Goal: Task Accomplishment & Management: Manage account settings

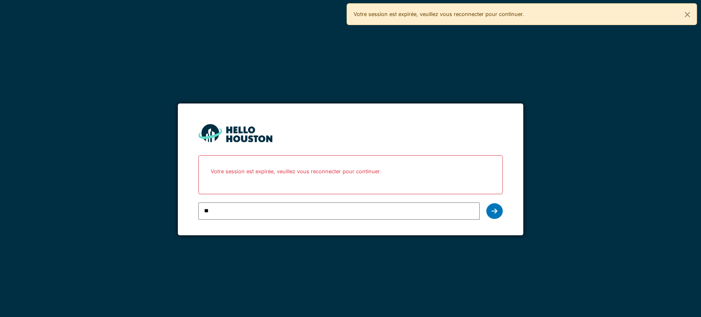
type input "*"
type input "**********"
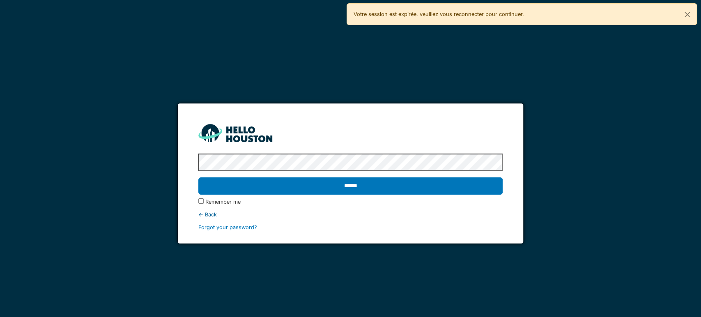
click at [198, 177] on input "******" at bounding box center [350, 185] width 304 height 17
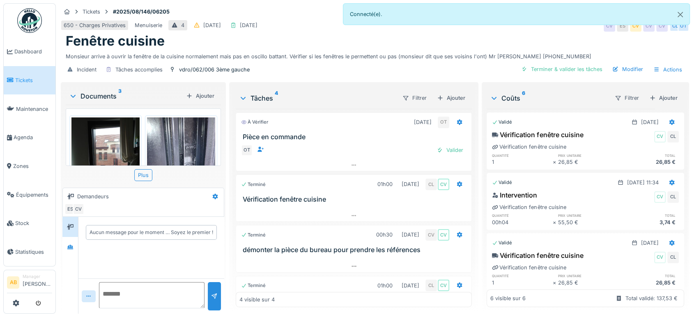
click at [102, 96] on div "Documents 3" at bounding box center [126, 96] width 114 height 10
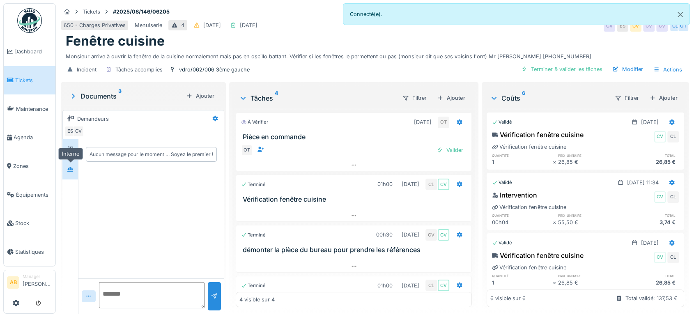
click at [68, 172] on div at bounding box center [70, 169] width 7 height 8
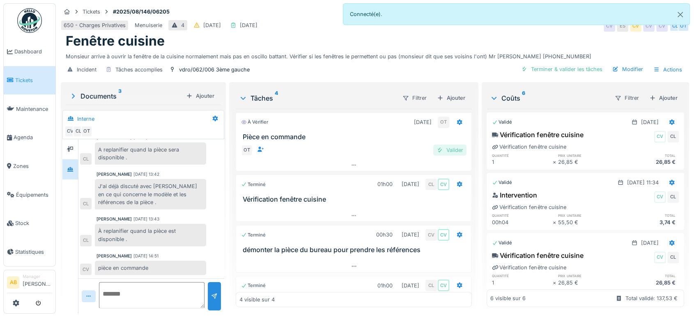
click at [446, 149] on div "Valider" at bounding box center [449, 150] width 33 height 11
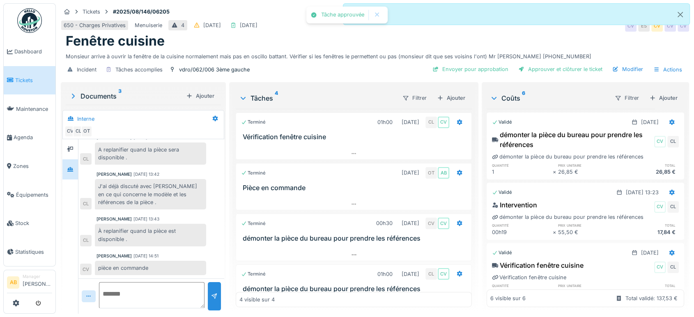
scroll to position [22, 0]
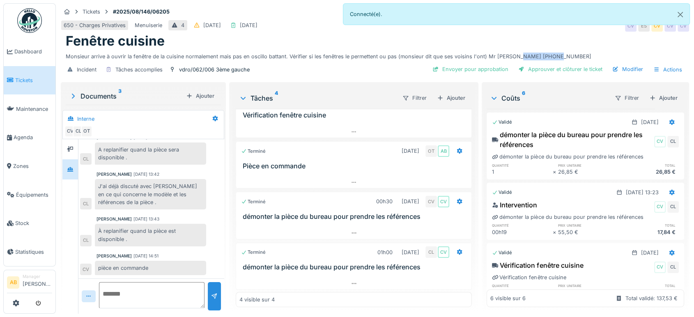
drag, startPoint x: 548, startPoint y: 55, endPoint x: 512, endPoint y: 55, distance: 35.7
click at [512, 55] on div "Monsieur arrive à ouvrir la fenêtre de la cuisine normalement mais pas en oscil…" at bounding box center [375, 54] width 618 height 11
click at [156, 298] on textarea at bounding box center [152, 295] width 106 height 26
click at [110, 294] on textarea "**********" at bounding box center [152, 295] width 106 height 26
type textarea "***** *******"
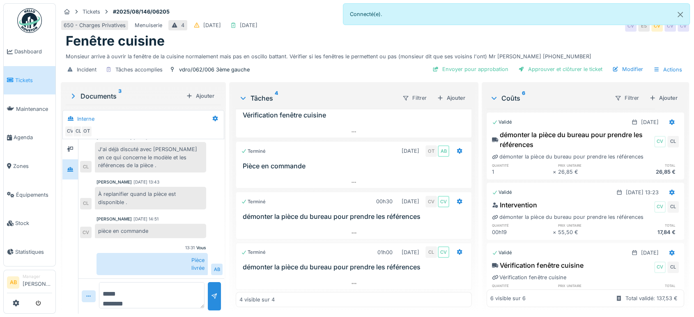
click at [456, 92] on div "Filtrer Ajouter" at bounding box center [431, 97] width 73 height 15
click at [449, 101] on div "Ajouter" at bounding box center [451, 97] width 35 height 11
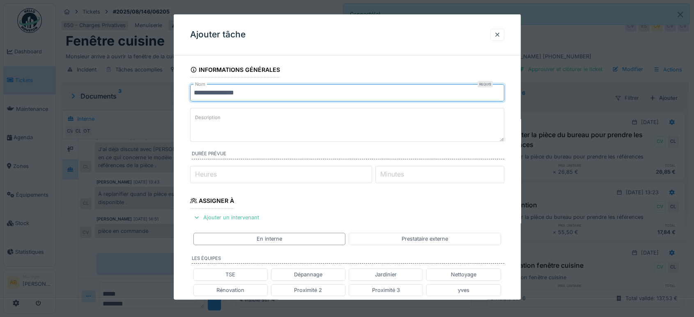
drag, startPoint x: 298, startPoint y: 101, endPoint x: 130, endPoint y: 152, distance: 176.2
click at [138, 145] on div "**********" at bounding box center [375, 158] width 638 height 317
click at [278, 93] on input "**********" at bounding box center [347, 92] width 314 height 17
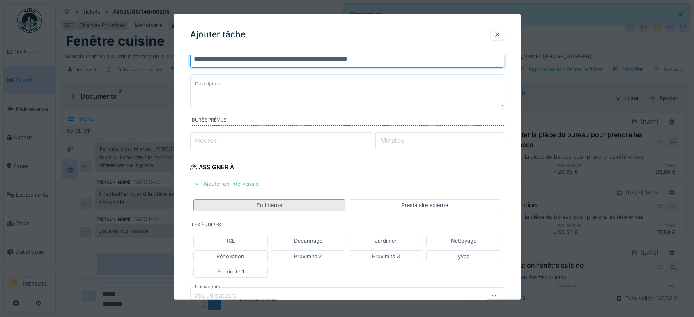
scroll to position [255, 0]
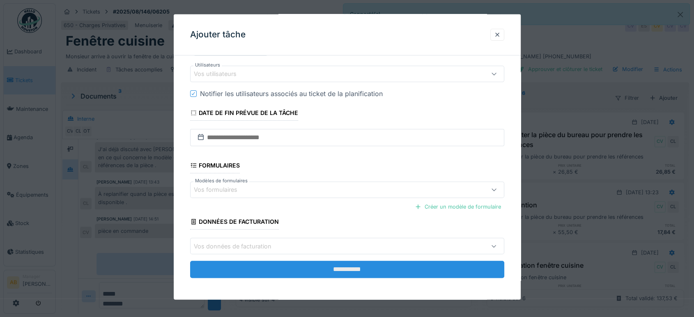
type input "**********"
click at [349, 270] on input "**********" at bounding box center [347, 269] width 314 height 17
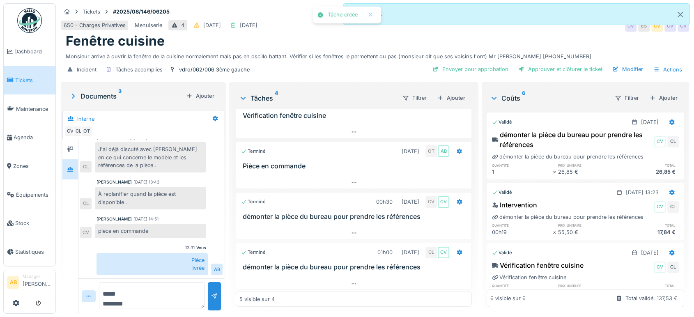
scroll to position [22, 0]
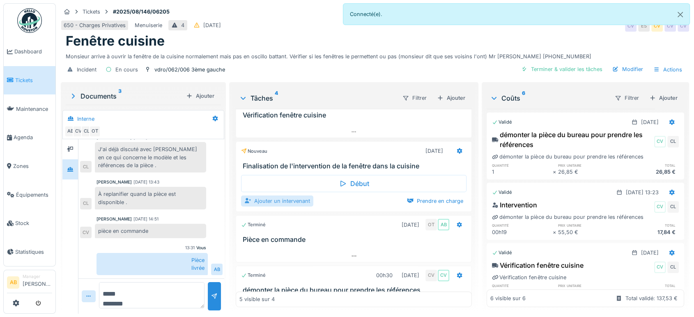
click at [272, 199] on div "Ajouter un intervenant" at bounding box center [277, 200] width 72 height 11
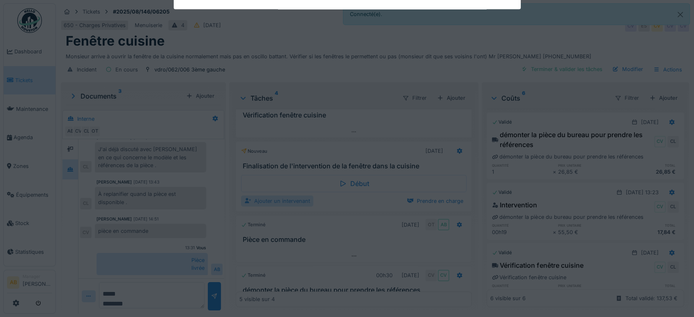
click at [272, 199] on div "**********" at bounding box center [375, 158] width 638 height 317
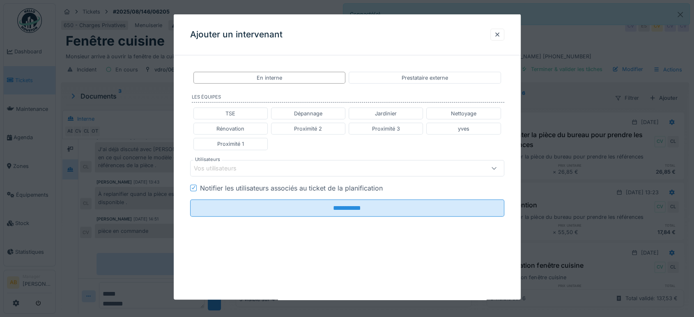
click at [235, 162] on div "Vos utilisateurs" at bounding box center [347, 168] width 314 height 16
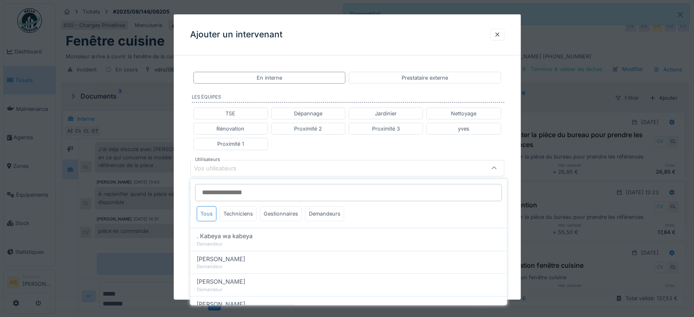
click at [233, 196] on input "Utilisateurs" at bounding box center [348, 192] width 307 height 17
type input "****"
click at [239, 218] on div "Techniciens" at bounding box center [238, 213] width 37 height 15
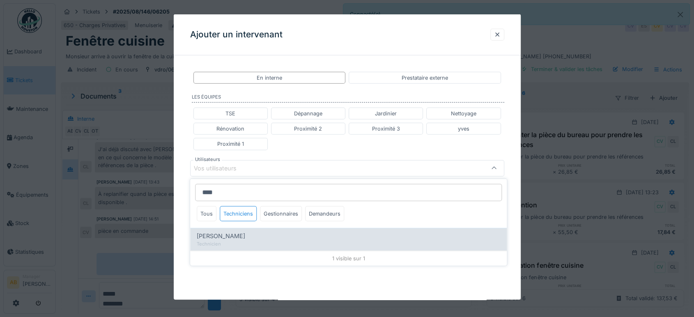
click at [237, 234] on span "Charef Lahmar" at bounding box center [221, 236] width 48 height 9
type input "****"
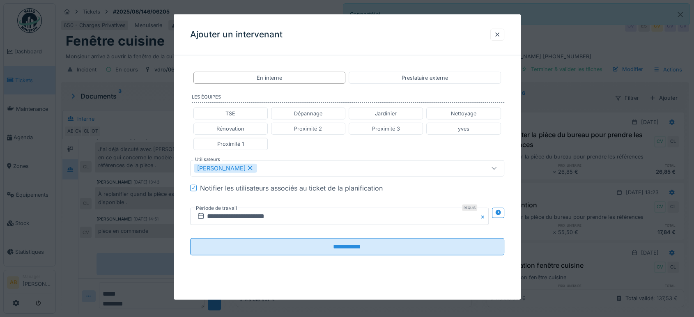
click at [345, 139] on div "TSE Dépannage Jardinier Nettoyage Rénovation Proximité 2 Proximité 3 yves Proxi…" at bounding box center [347, 128] width 314 height 49
click at [306, 213] on input "**********" at bounding box center [339, 215] width 298 height 17
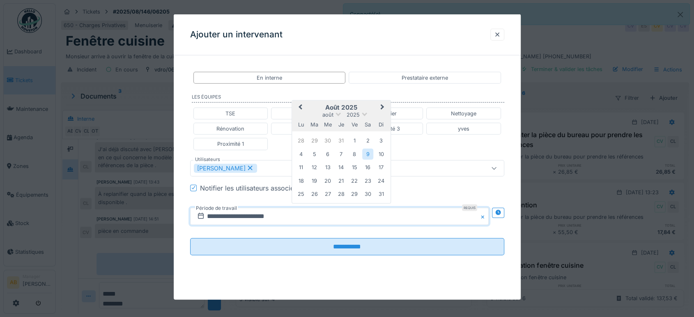
click at [382, 108] on span "Next Month" at bounding box center [382, 107] width 0 height 10
click at [380, 108] on button "Next Month" at bounding box center [382, 107] width 13 height 13
click at [300, 103] on button "Previous Month" at bounding box center [299, 107] width 13 height 13
click at [338, 161] on div "16" at bounding box center [340, 166] width 11 height 11
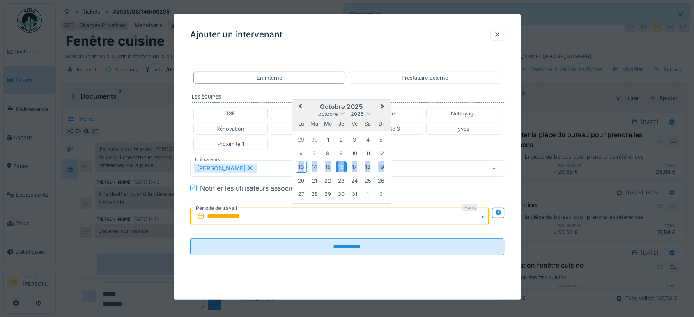
click at [338, 161] on div "16" at bounding box center [340, 166] width 11 height 11
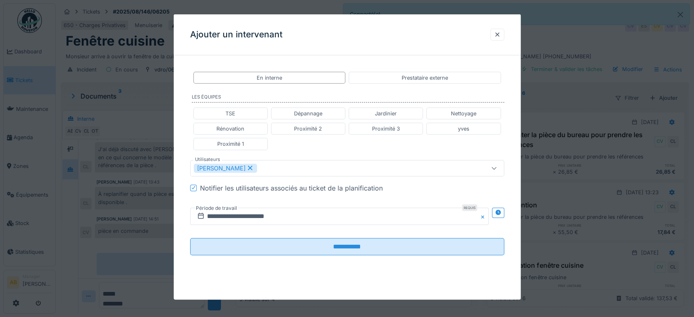
click at [504, 211] on div at bounding box center [498, 212] width 12 height 10
click at [281, 216] on input "**********" at bounding box center [261, 215] width 143 height 17
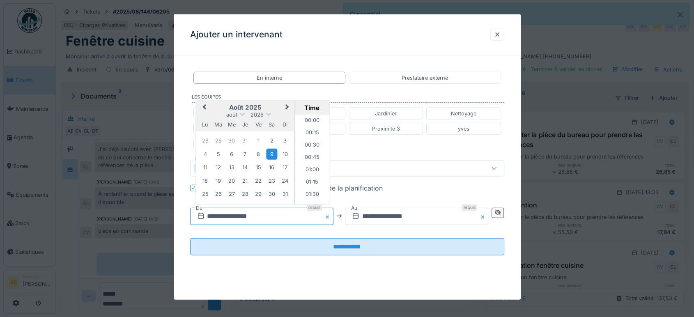
scroll to position [306, 0]
click at [287, 105] on span "Next Month" at bounding box center [287, 107] width 0 height 10
click at [287, 108] on span "Next Month" at bounding box center [287, 107] width 0 height 10
click at [246, 170] on div "16" at bounding box center [244, 166] width 11 height 11
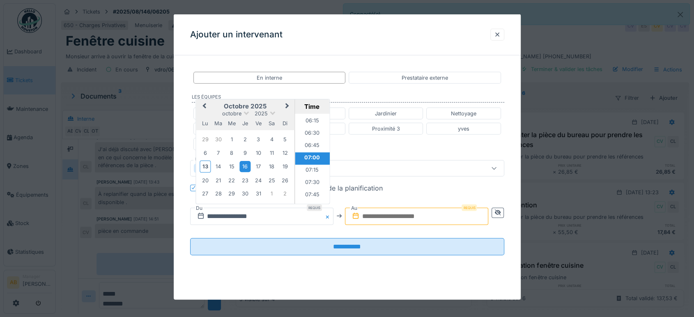
scroll to position [387, 0]
click at [304, 127] on li "08:00" at bounding box center [312, 127] width 35 height 12
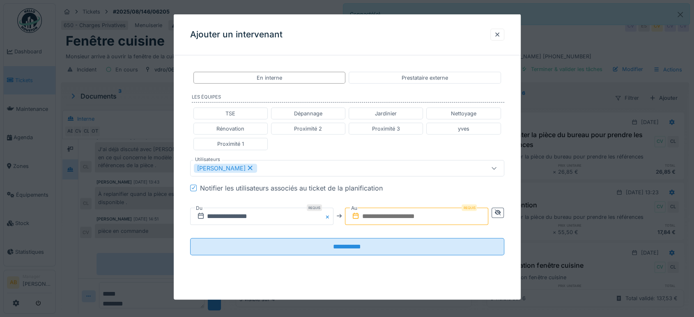
click at [376, 223] on input "text" at bounding box center [416, 215] width 143 height 17
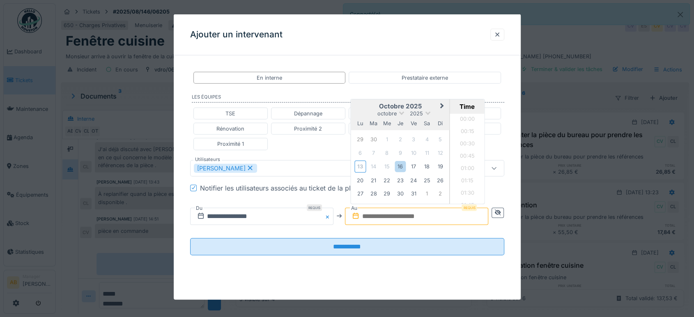
scroll to position [626, 0]
click at [366, 115] on div "octobre 2025" at bounding box center [400, 113] width 99 height 7
click at [405, 169] on div "16" at bounding box center [400, 166] width 11 height 11
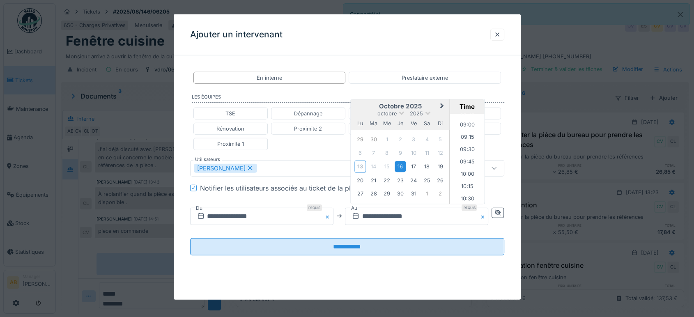
scroll to position [416, 0]
click at [464, 147] on li "09:00" at bounding box center [467, 147] width 35 height 12
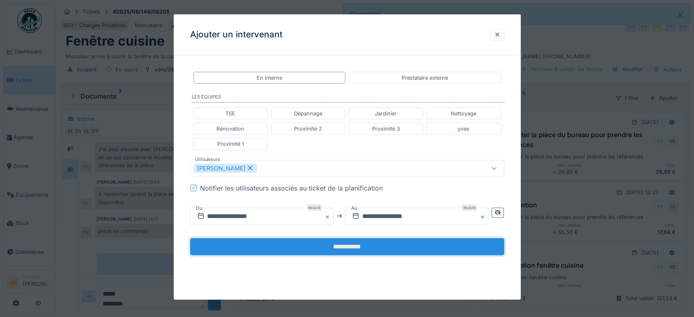
click at [411, 242] on input "**********" at bounding box center [347, 246] width 314 height 17
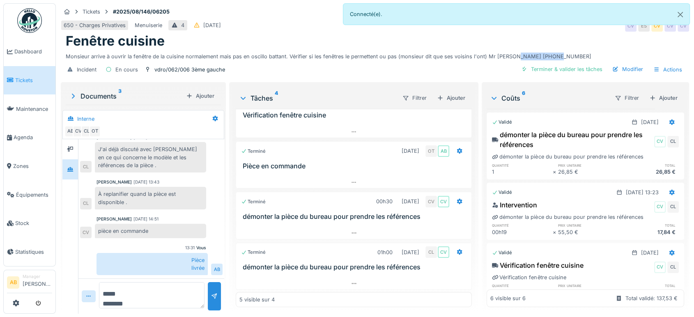
drag, startPoint x: 537, startPoint y: 55, endPoint x: 510, endPoint y: 55, distance: 26.3
click at [510, 55] on div "Monsieur arrive à ouvrir la fenêtre de la cuisine normalement mais pas en oscil…" at bounding box center [375, 54] width 618 height 11
copy div "0471.76.32.39"
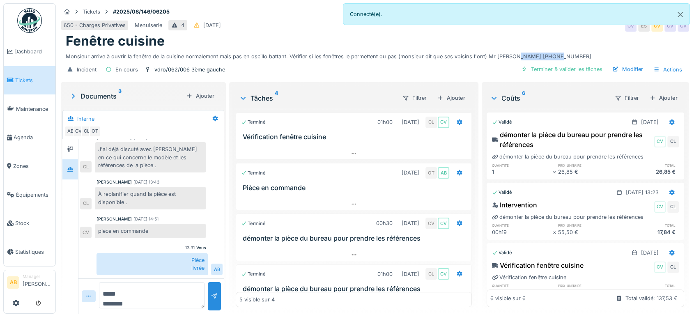
scroll to position [106, 0]
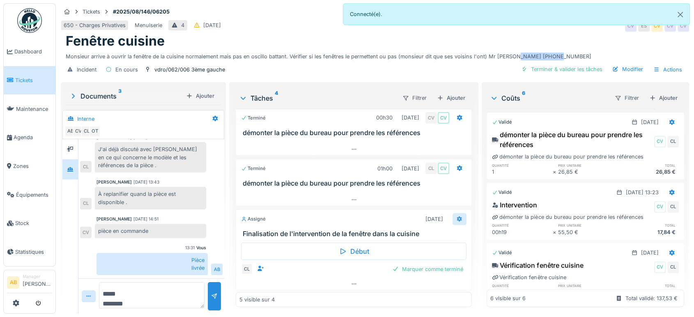
click at [456, 221] on div at bounding box center [459, 219] width 7 height 8
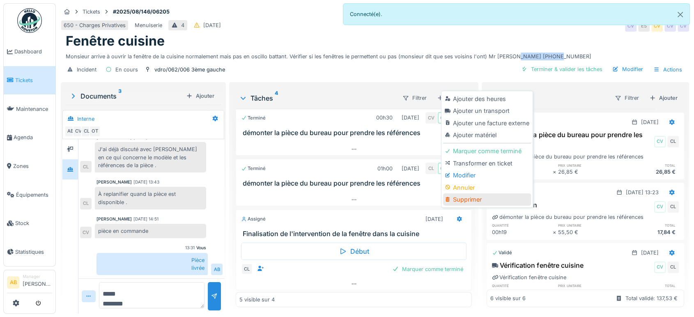
click at [469, 197] on div "Supprimer" at bounding box center [486, 199] width 87 height 12
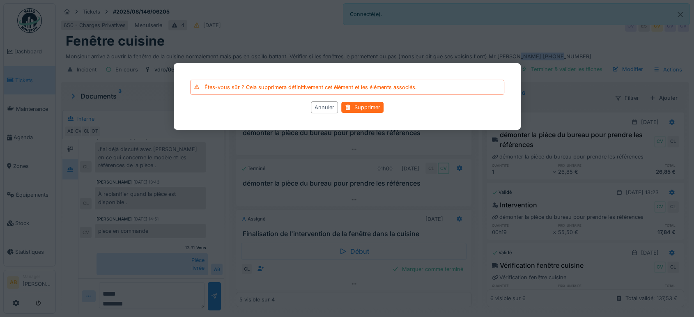
click at [351, 112] on div "Supprimer" at bounding box center [362, 107] width 42 height 11
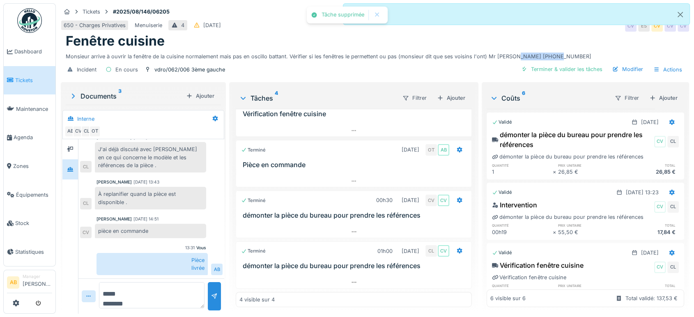
scroll to position [22, 0]
click at [161, 288] on textarea "***** *******" at bounding box center [152, 295] width 106 height 26
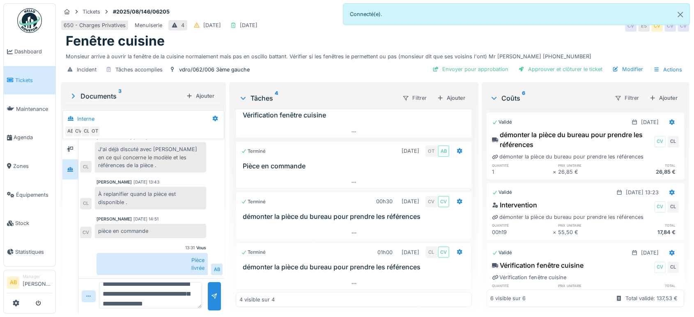
scroll to position [20, 0]
type textarea "**********"
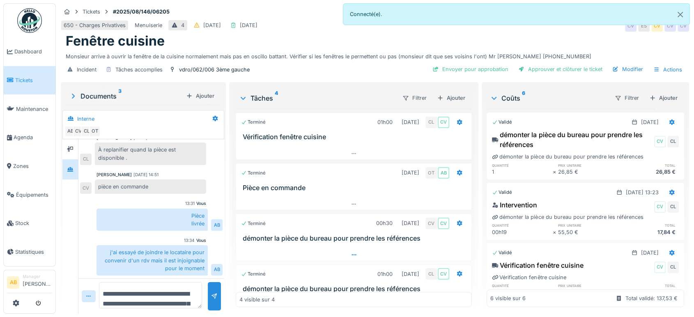
scroll to position [0, 0]
click at [34, 24] on img at bounding box center [29, 20] width 25 height 25
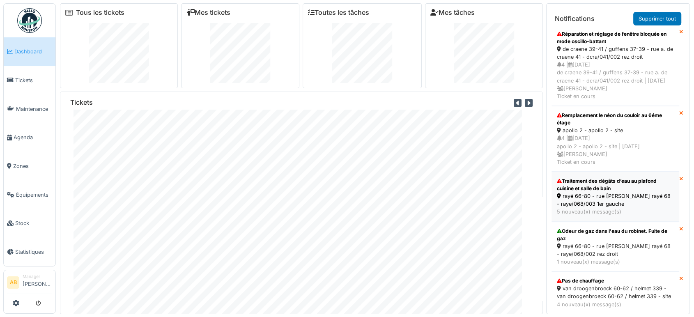
scroll to position [9, 0]
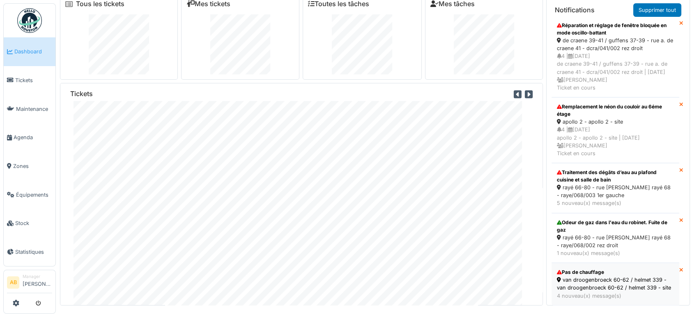
click at [605, 276] on div "van droogenbroeck 60-62 / helmet 339 - van droogenbroeck 60-62 / helmet 339 - s…" at bounding box center [615, 284] width 117 height 16
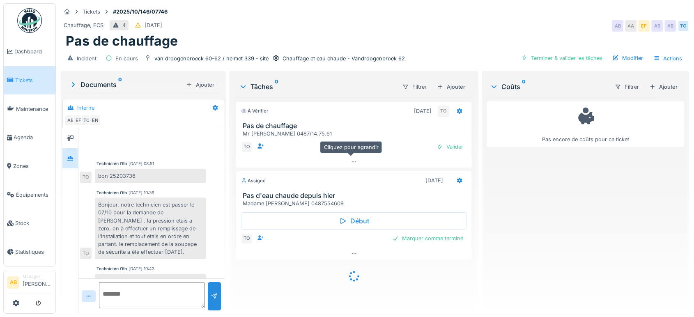
scroll to position [110, 0]
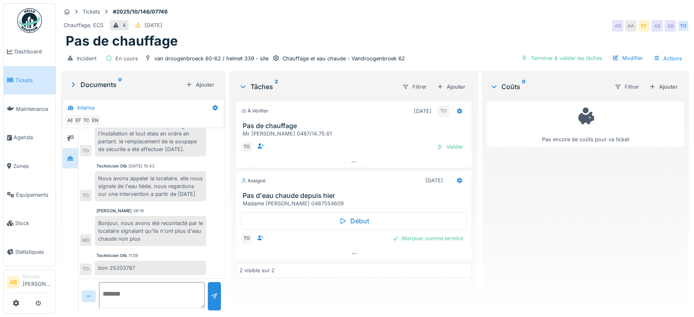
click at [106, 83] on div "Documents 0" at bounding box center [126, 85] width 114 height 10
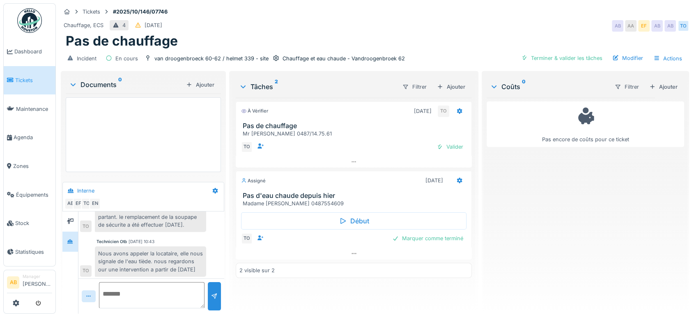
click at [101, 83] on div "Documents 0" at bounding box center [126, 85] width 114 height 10
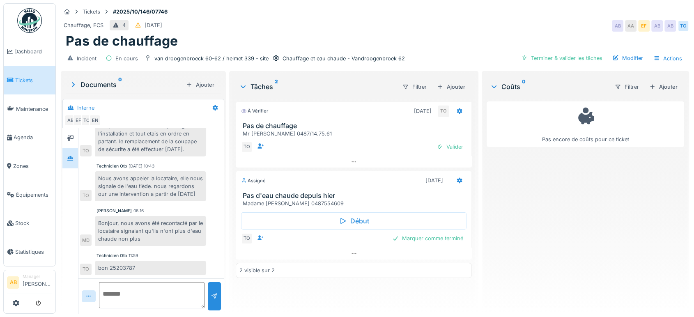
click at [14, 10] on ul "Dashboard Tickets Maintenance Agenda Zones Équipements Stock Statistiques" at bounding box center [29, 134] width 53 height 263
click at [26, 14] on img at bounding box center [29, 20] width 25 height 25
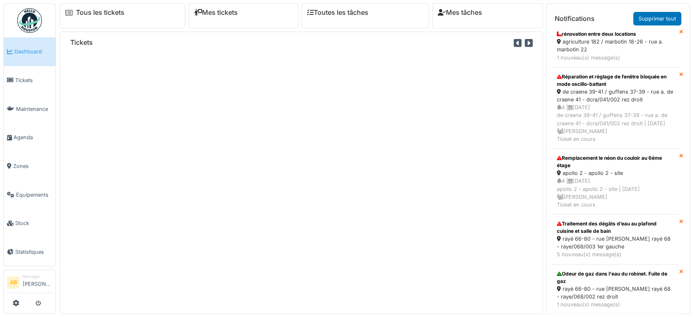
scroll to position [659, 0]
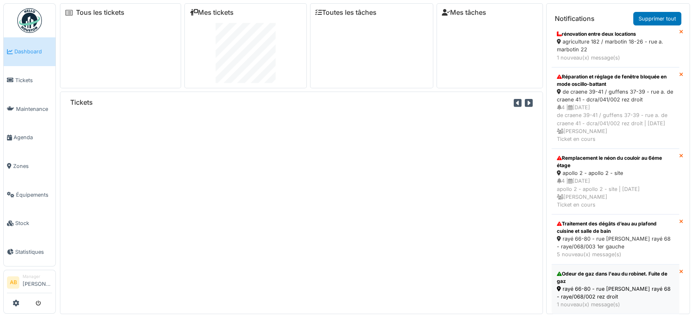
click at [610, 285] on div "rayé 66-80 - rue j. rayé 68 - raye/068/002 rez droit" at bounding box center [615, 293] width 117 height 16
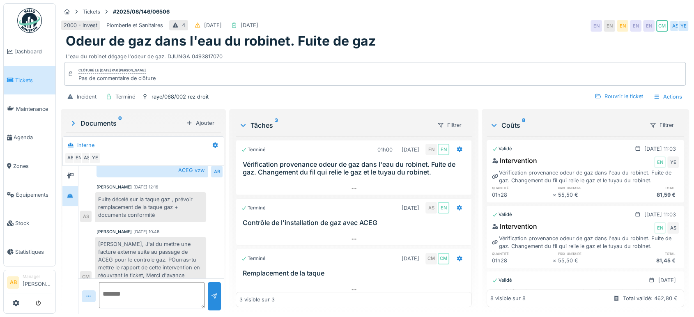
click at [566, 214] on div "Validé [DATE] 11:03" at bounding box center [585, 214] width 187 height 10
click at [186, 93] on div "raye/068/002 rez droit" at bounding box center [179, 97] width 57 height 8
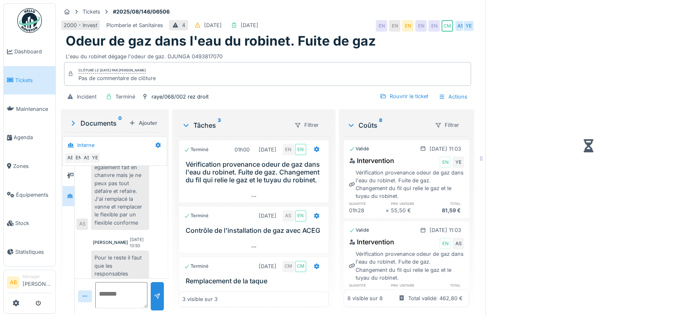
scroll to position [594, 0]
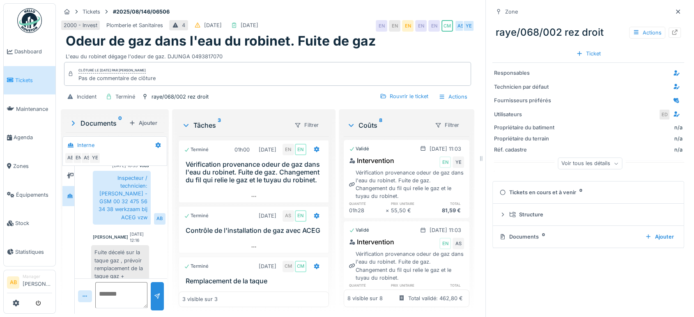
click at [536, 235] on div "Documents 0 Ajouter" at bounding box center [588, 236] width 178 height 11
click at [674, 8] on div at bounding box center [677, 12] width 7 height 8
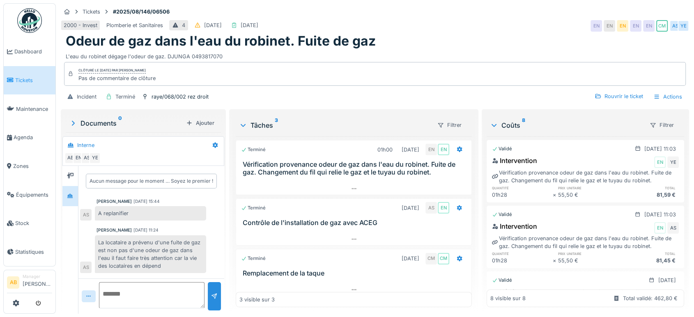
scroll to position [7, 0]
click at [71, 172] on div at bounding box center [70, 176] width 7 height 8
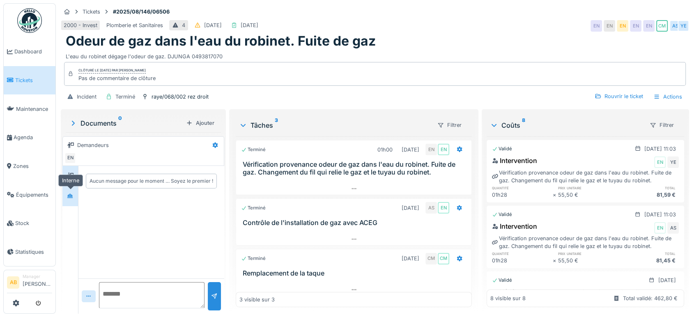
click at [73, 192] on div at bounding box center [70, 196] width 7 height 8
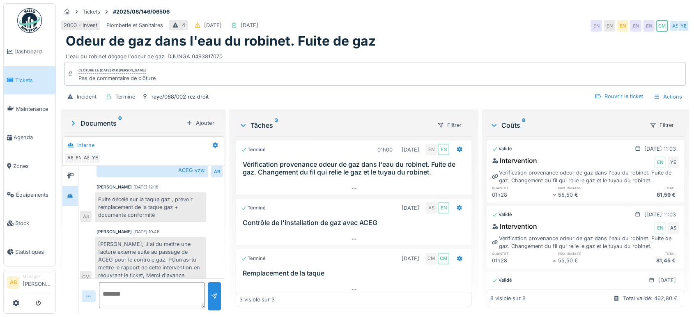
click at [91, 292] on div at bounding box center [88, 296] width 7 height 8
click at [602, 91] on div "Rouvrir le ticket" at bounding box center [618, 96] width 55 height 11
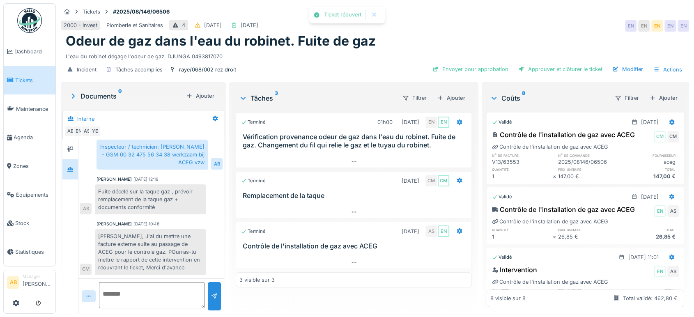
scroll to position [348, 0]
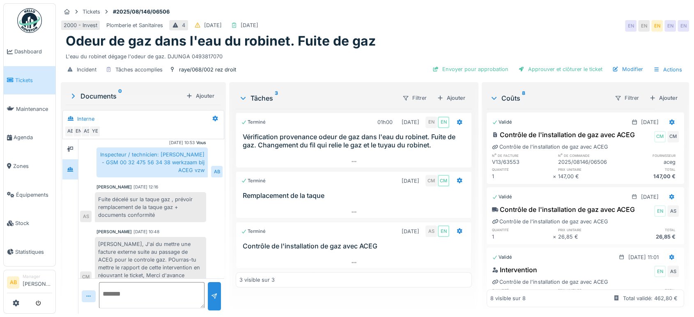
click at [195, 96] on div "Documents 0 Ajouter" at bounding box center [143, 96] width 155 height 18
click at [192, 93] on div "Ajouter" at bounding box center [200, 95] width 35 height 11
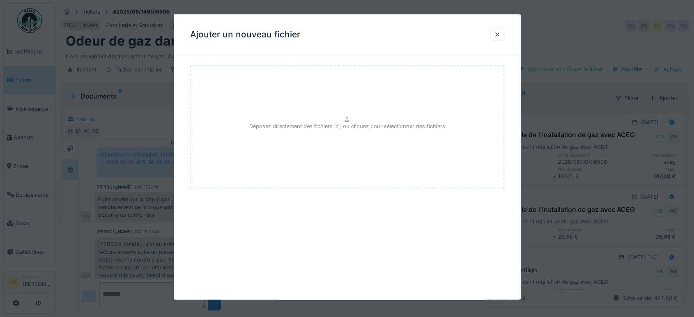
click at [248, 124] on div "Déposez directement des fichiers ici, ou cliquez pour sélectionner des fichiers" at bounding box center [347, 126] width 314 height 123
type input "**********"
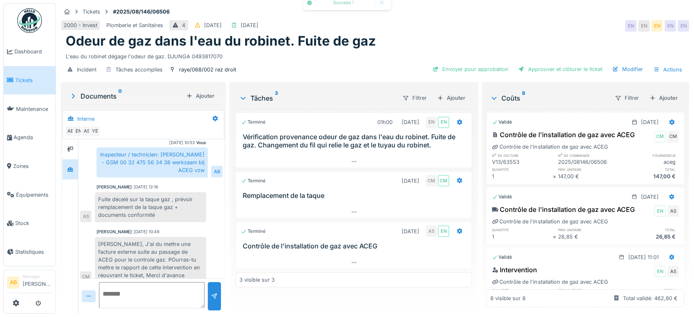
click at [95, 91] on div "Documents 0" at bounding box center [126, 96] width 114 height 10
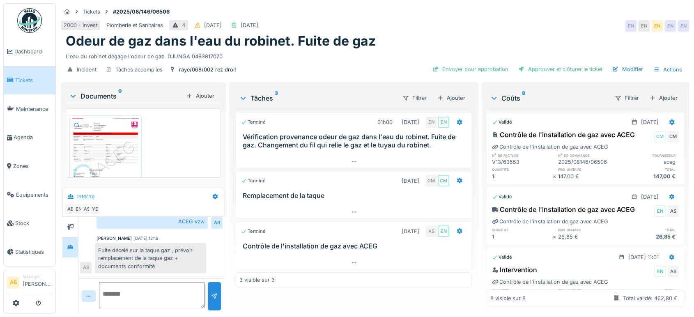
click at [97, 91] on div "Documents 0" at bounding box center [126, 96] width 114 height 10
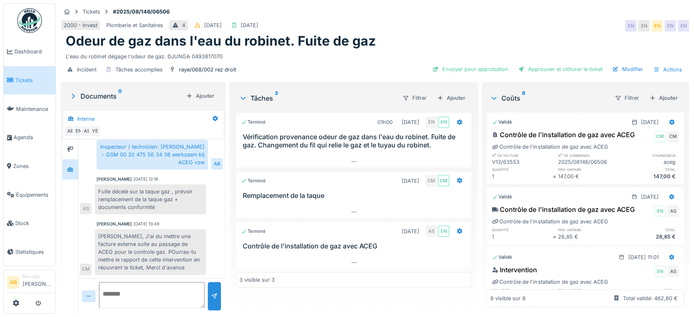
scroll to position [348, 0]
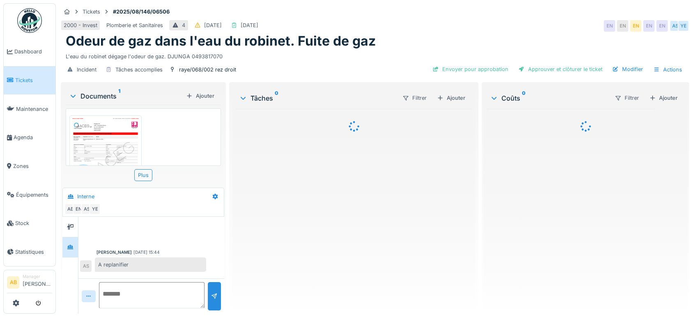
scroll to position [425, 0]
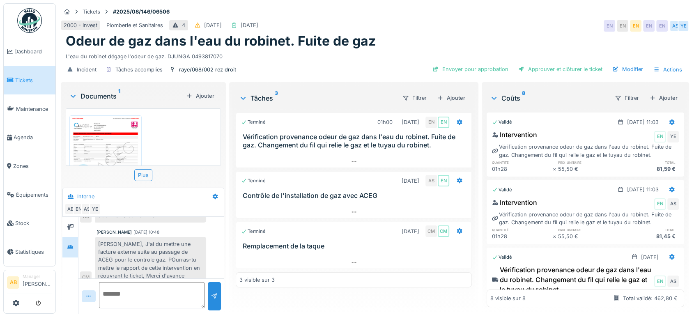
click at [102, 92] on div "Documents 1" at bounding box center [126, 96] width 114 height 10
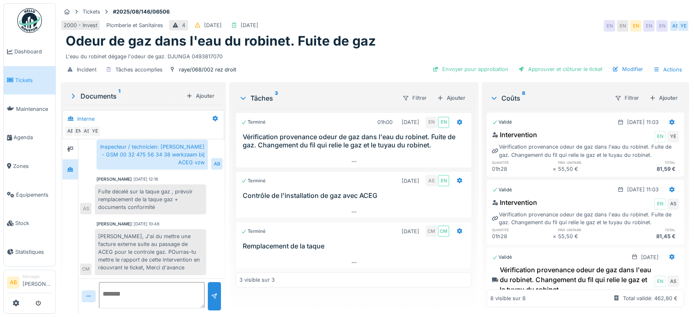
scroll to position [348, 0]
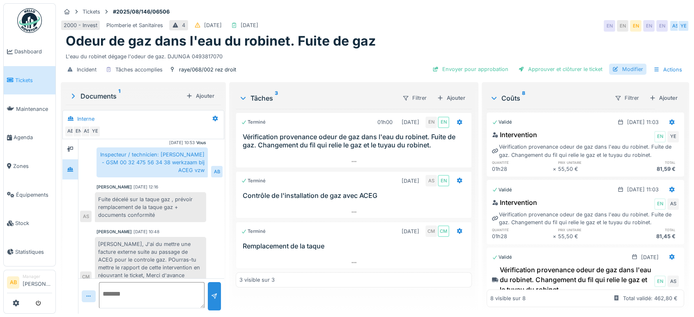
click at [613, 73] on div "Modifier" at bounding box center [627, 69] width 37 height 11
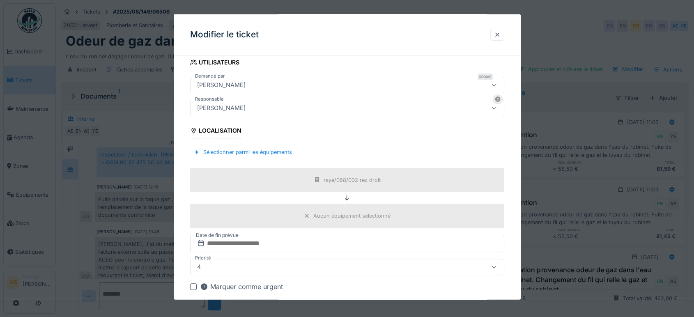
scroll to position [167, 0]
click at [500, 32] on div at bounding box center [497, 35] width 7 height 8
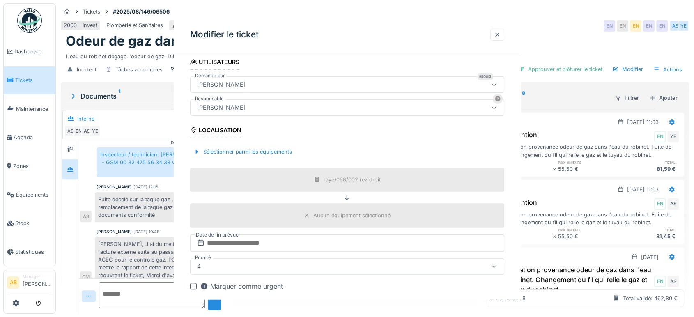
scroll to position [0, 0]
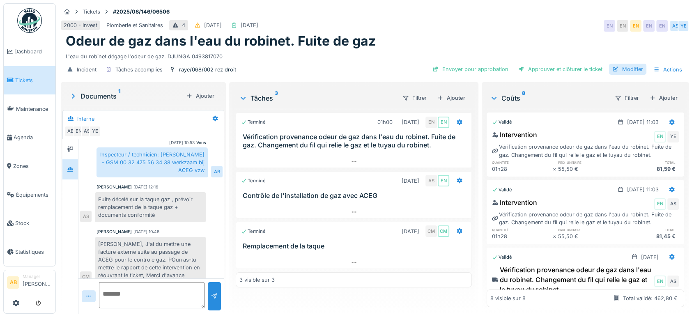
click at [622, 66] on div "Modifier" at bounding box center [627, 69] width 37 height 11
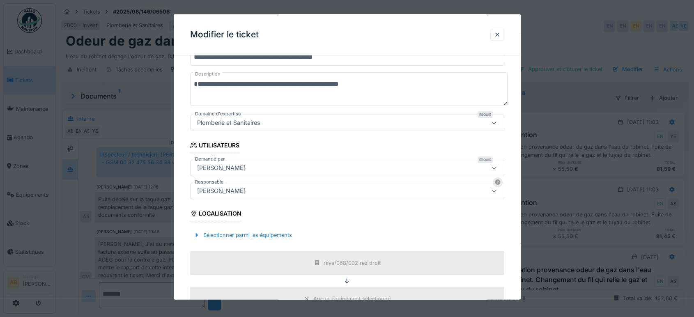
scroll to position [89, 0]
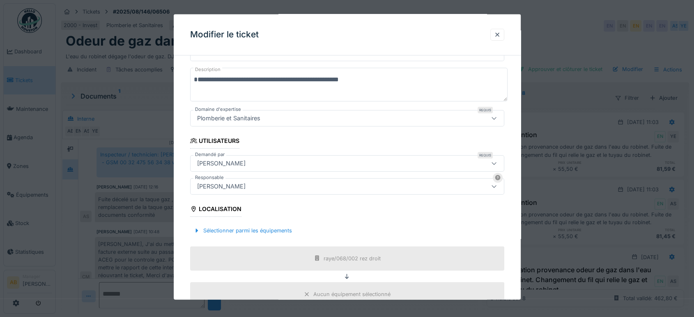
click at [245, 195] on fieldset "**********" at bounding box center [347, 210] width 314 height 474
click at [227, 183] on div "Emmanuelle Ndomandji" at bounding box center [221, 186] width 55 height 9
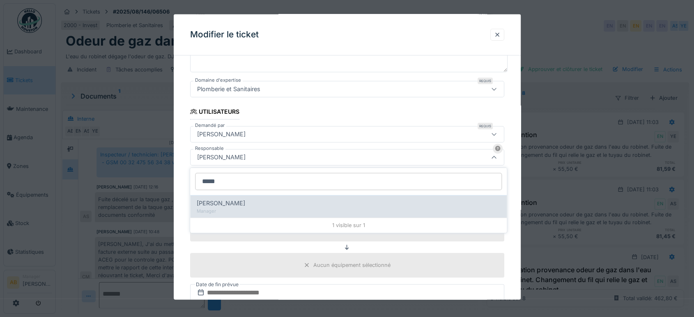
type input "*****"
click at [230, 202] on span "Christian Bassette" at bounding box center [221, 203] width 48 height 9
type input "****"
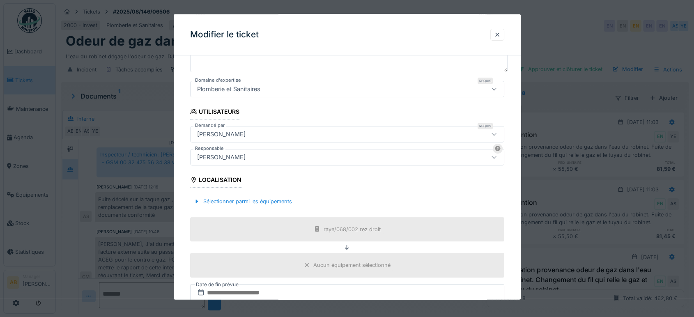
click at [174, 168] on div "**********" at bounding box center [347, 189] width 347 height 490
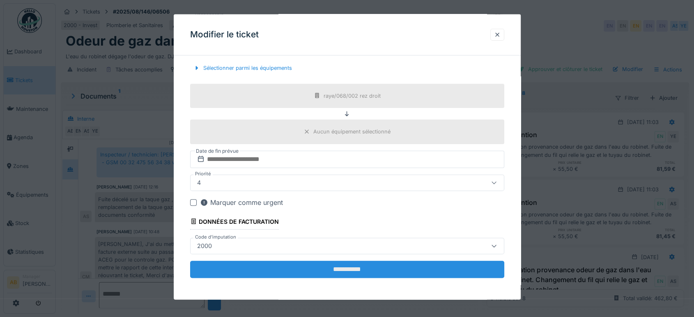
click at [354, 265] on input "**********" at bounding box center [347, 269] width 314 height 17
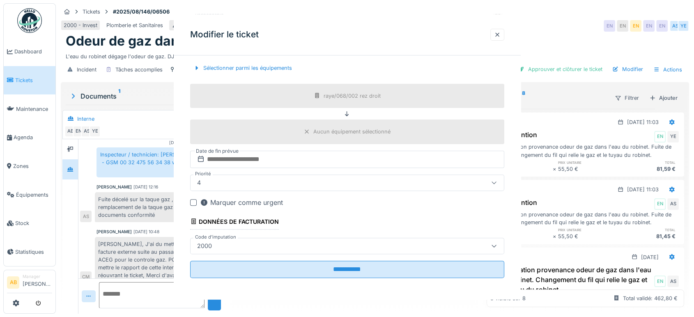
scroll to position [0, 0]
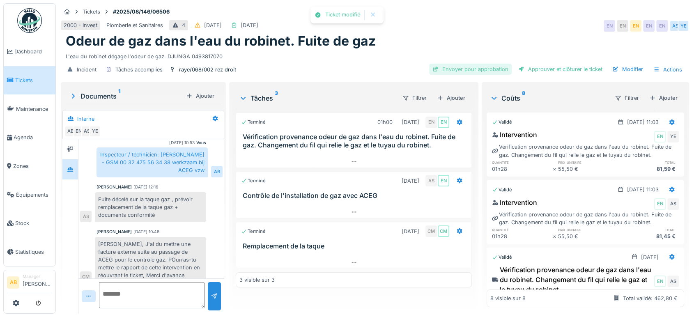
click at [481, 71] on div "Envoyer pour approbation" at bounding box center [470, 69] width 83 height 11
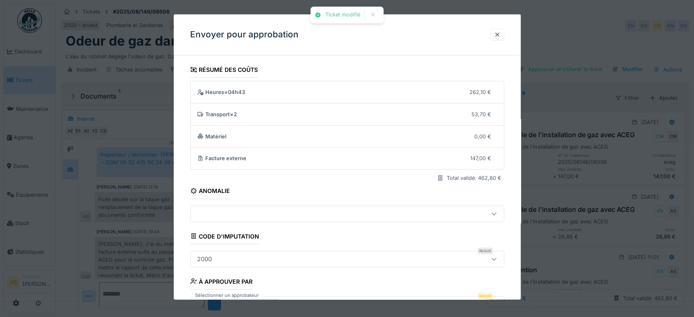
scroll to position [59, 0]
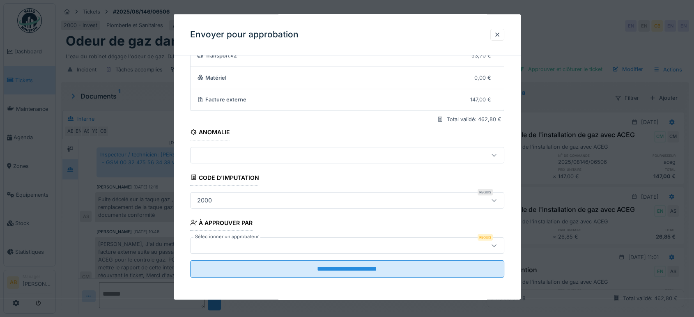
click at [264, 238] on div at bounding box center [347, 245] width 314 height 16
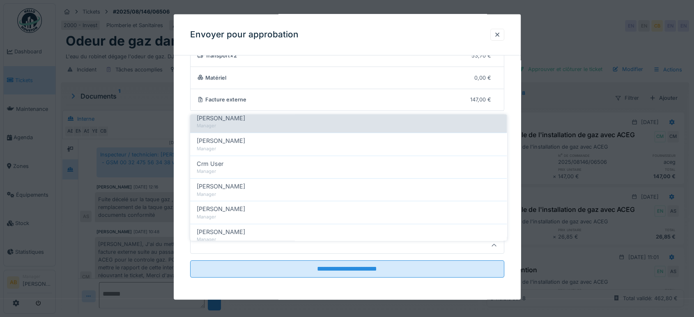
scroll to position [194, 0]
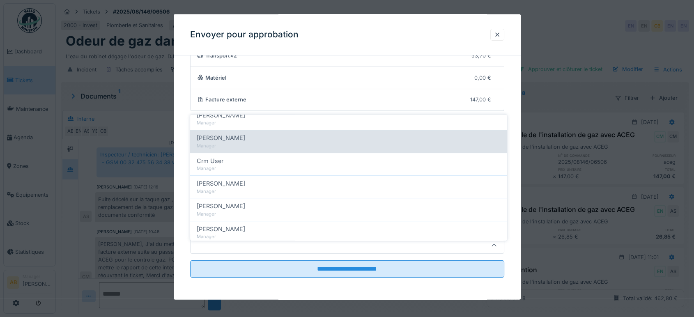
click at [254, 142] on div "Manager" at bounding box center [348, 145] width 303 height 7
type input "****"
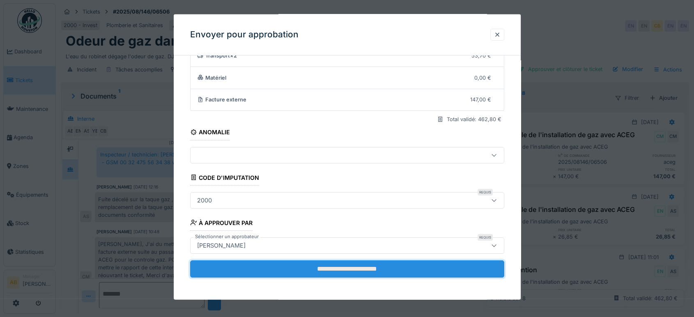
click at [328, 274] on input "**********" at bounding box center [347, 268] width 314 height 17
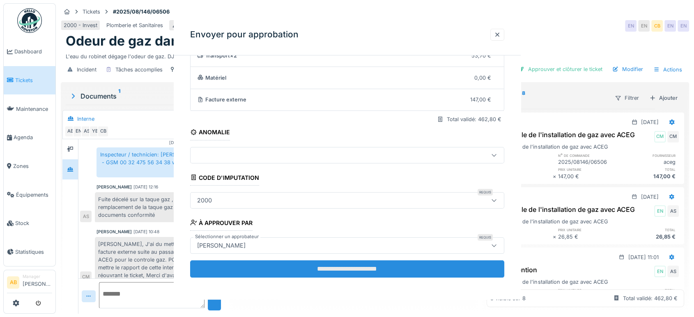
scroll to position [0, 0]
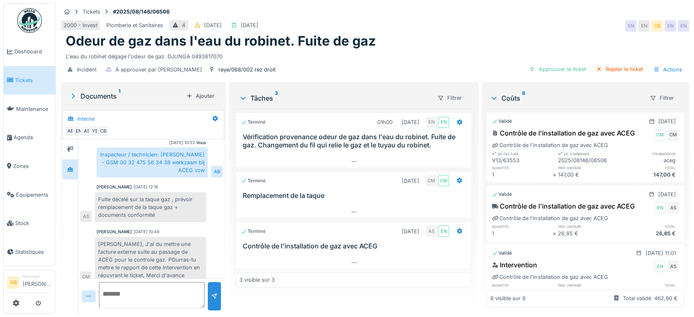
click at [38, 16] on img at bounding box center [29, 20] width 25 height 25
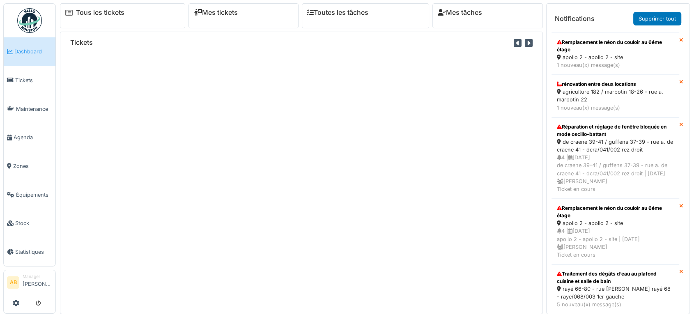
scroll to position [9, 0]
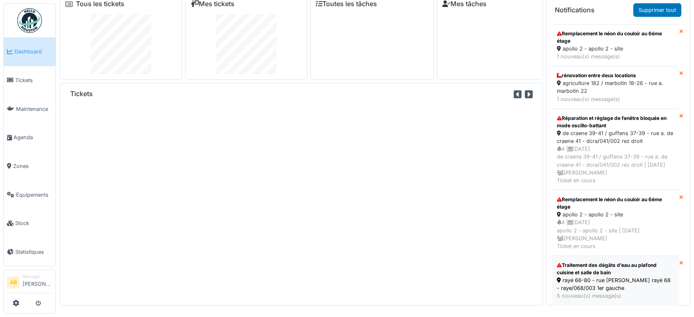
click at [585, 293] on div "Traitement des dégâts d’eau au plafond cuisine et salle de bain rayé 66-80 - ru…" at bounding box center [615, 280] width 121 height 43
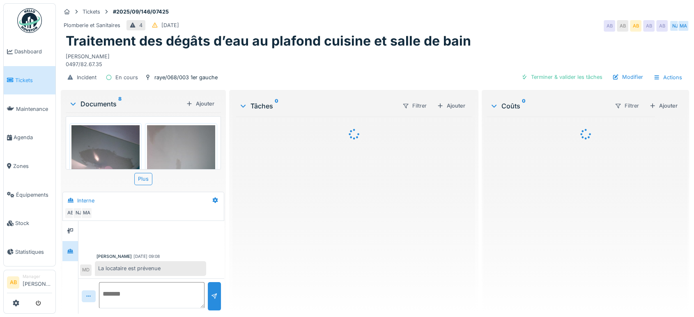
scroll to position [258, 0]
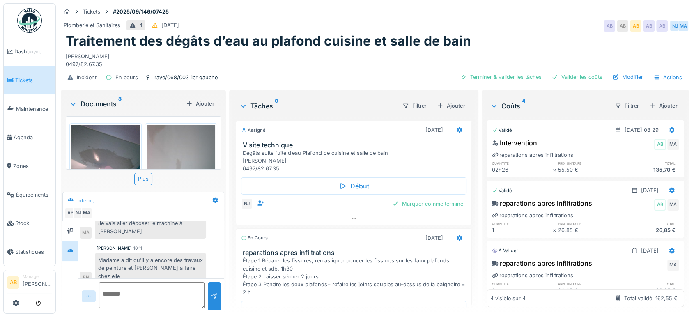
click at [102, 114] on div "17599126249723165979649351393977.jpg 17599126140138266299089928476697.jpg 17599…" at bounding box center [143, 148] width 155 height 72
click at [101, 105] on div "Documents 8" at bounding box center [126, 104] width 114 height 10
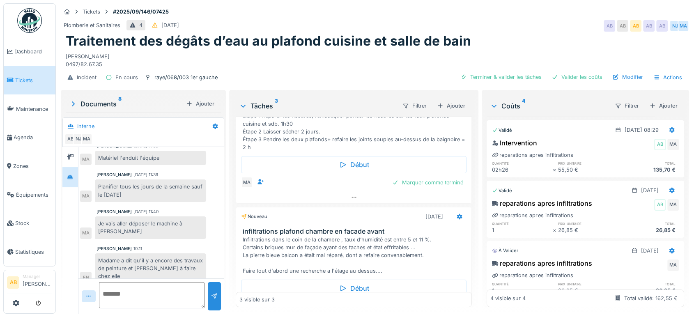
scroll to position [172, 0]
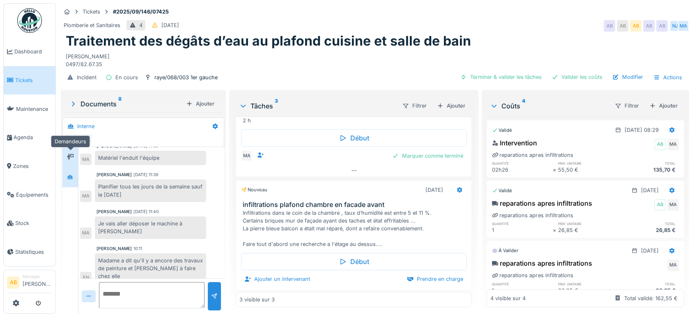
click at [71, 152] on div at bounding box center [70, 157] width 12 height 10
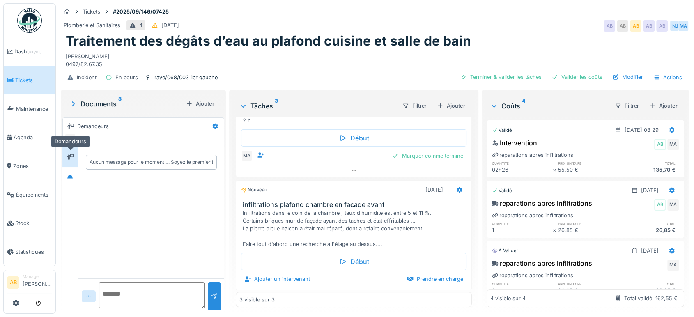
scroll to position [0, 0]
click at [69, 174] on icon at bounding box center [70, 176] width 7 height 5
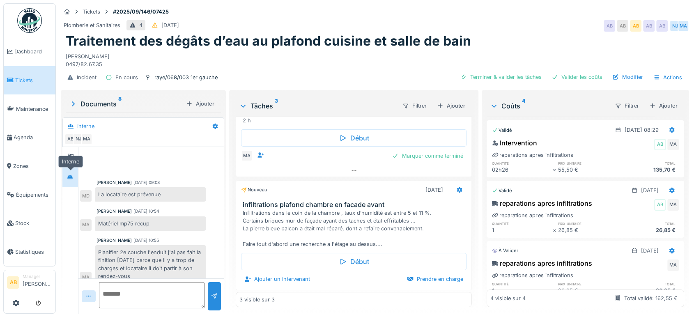
scroll to position [184, 0]
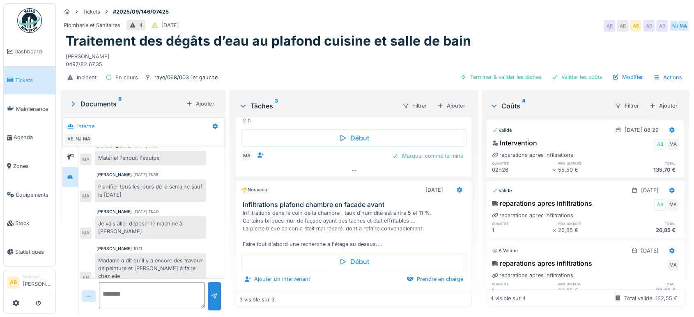
click at [37, 21] on img at bounding box center [29, 20] width 25 height 25
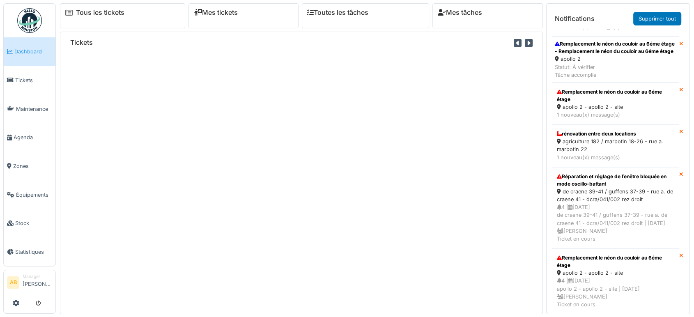
scroll to position [9, 0]
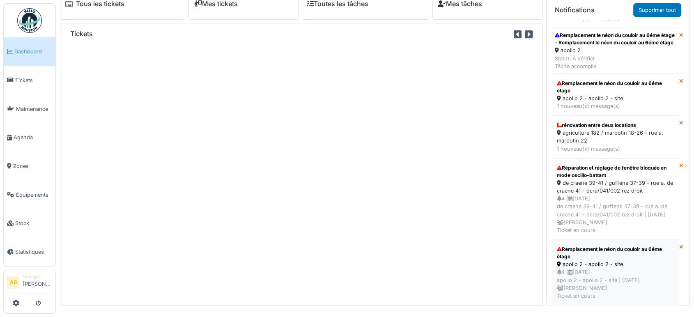
click at [599, 268] on div "4 | [DATE] apollo 2 - apollo 2 - site | [DATE] [PERSON_NAME] Ticket en cours" at bounding box center [615, 284] width 117 height 32
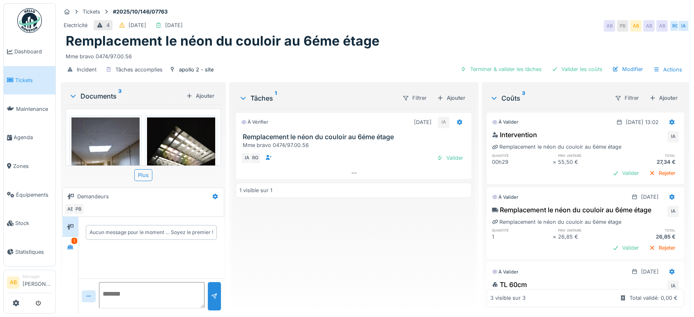
click at [90, 102] on div "Documents 3 Ajouter" at bounding box center [143, 96] width 155 height 18
click at [92, 92] on div "Documents 3" at bounding box center [126, 96] width 114 height 10
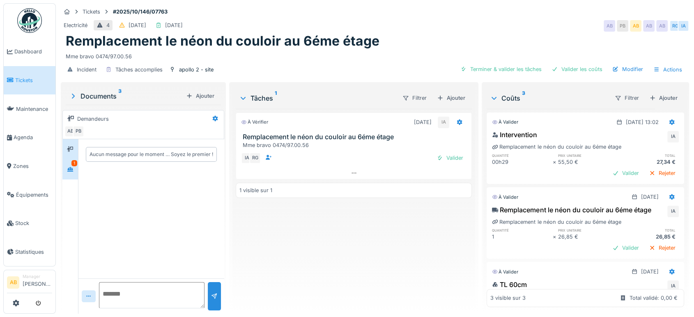
click at [71, 176] on div "1" at bounding box center [70, 169] width 16 height 20
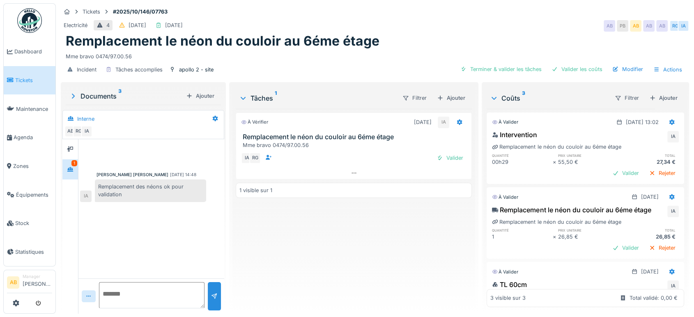
click at [443, 147] on div "Mme bravo 0474/97.00.56" at bounding box center [355, 145] width 225 height 8
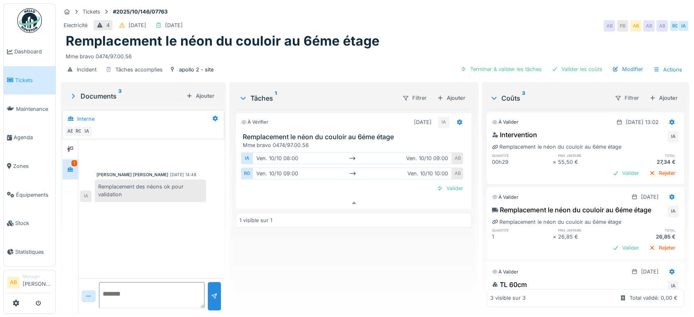
click at [443, 152] on div "ven. [DATE] 08:00 ven. [DATE] 09:00" at bounding box center [351, 158] width 199 height 12
click at [444, 173] on div "[PERSON_NAME]. [DATE] 09:00 ven. [DATE] 10:00 AB" at bounding box center [353, 173] width 225 height 15
click at [443, 183] on div "Valider" at bounding box center [449, 188] width 33 height 11
click at [609, 249] on div "Valider" at bounding box center [625, 247] width 33 height 11
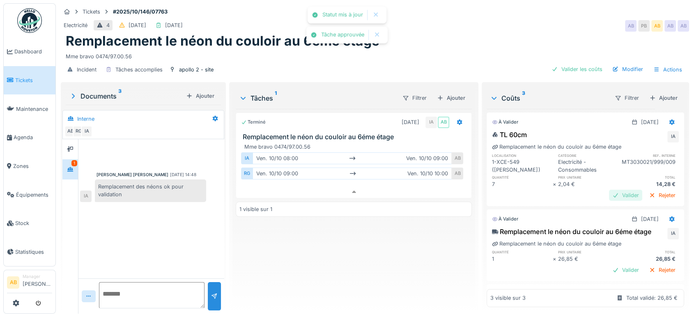
click at [609, 191] on div "Valider" at bounding box center [625, 195] width 33 height 11
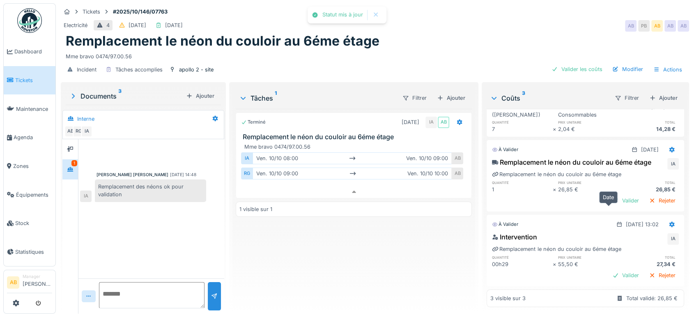
scroll to position [78, 0]
click at [609, 195] on div "Valider" at bounding box center [625, 200] width 33 height 11
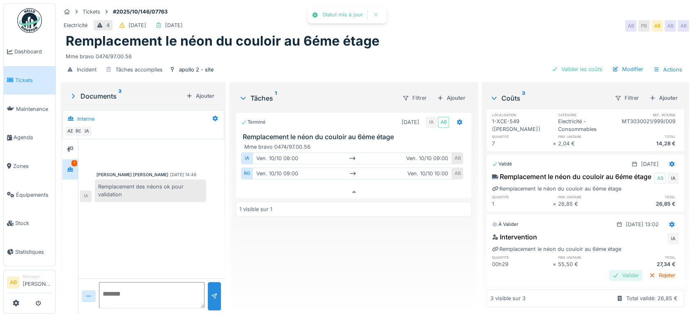
click at [609, 270] on div "Valider" at bounding box center [625, 275] width 33 height 11
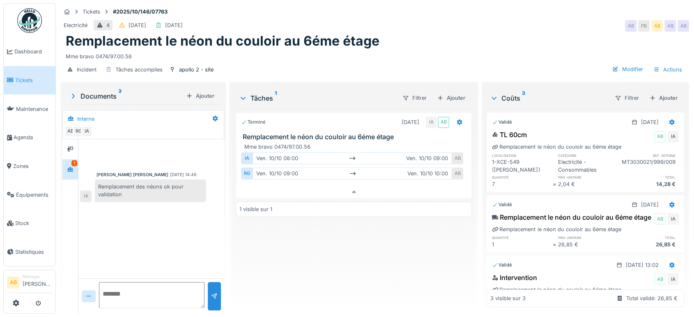
scroll to position [49, 0]
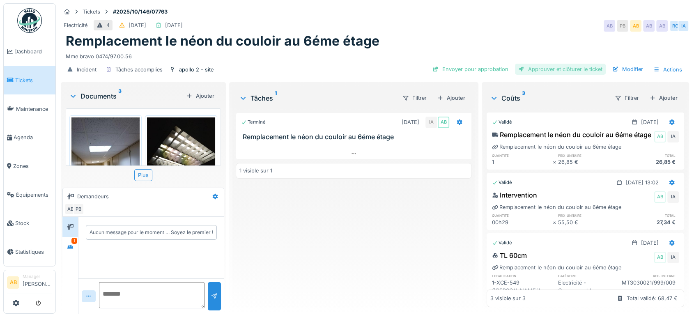
click at [558, 68] on div "Approuver et clôturer le ticket" at bounding box center [560, 69] width 91 height 11
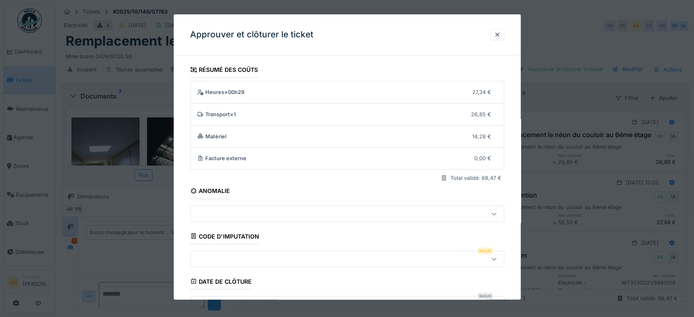
scroll to position [124, 0]
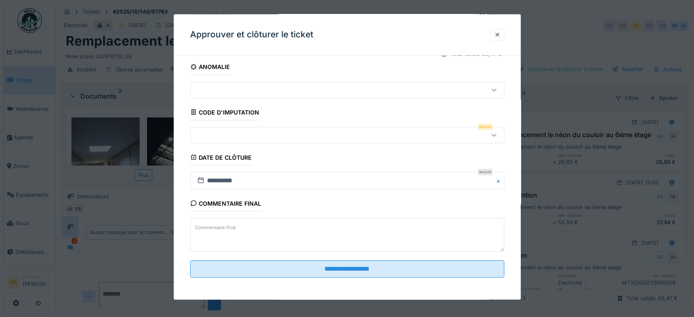
click at [272, 139] on div at bounding box center [347, 134] width 314 height 16
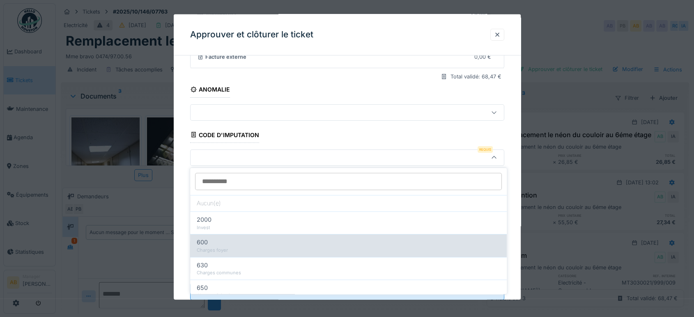
click at [256, 253] on div "600 Charges foyer" at bounding box center [348, 245] width 317 height 23
type input "***"
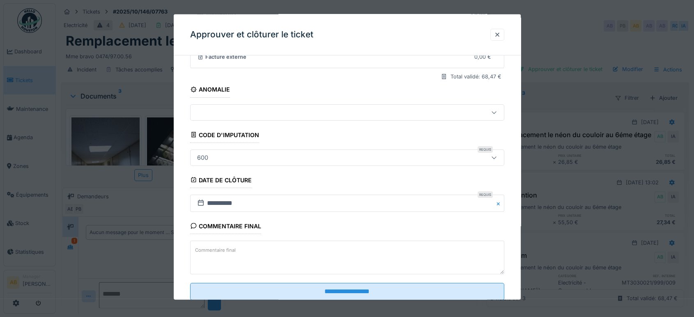
click at [288, 261] on textarea "Commentaire final" at bounding box center [347, 258] width 314 height 34
click at [317, 301] on div at bounding box center [347, 158] width 694 height 317
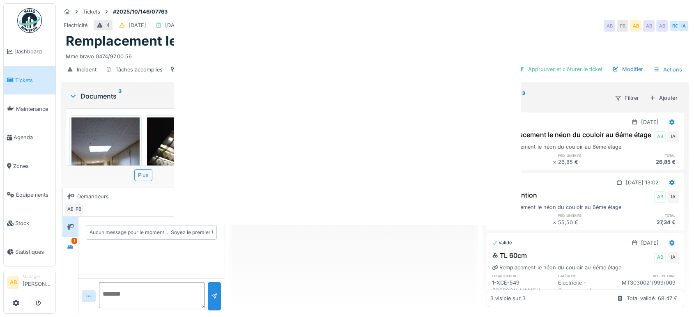
scroll to position [0, 0]
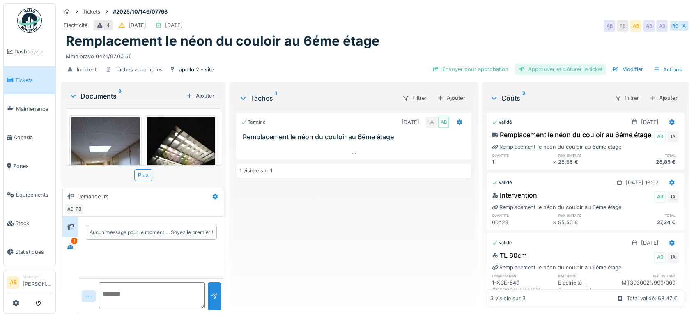
click at [548, 65] on div "Approuver et clôturer le ticket" at bounding box center [560, 69] width 91 height 11
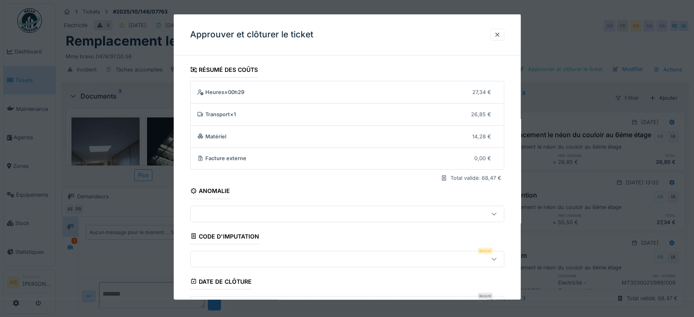
scroll to position [124, 0]
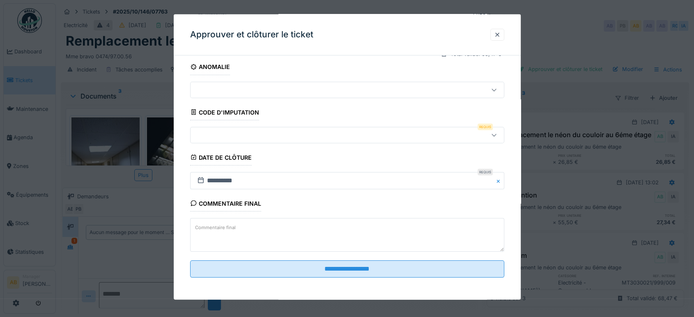
click at [301, 139] on div at bounding box center [347, 134] width 314 height 16
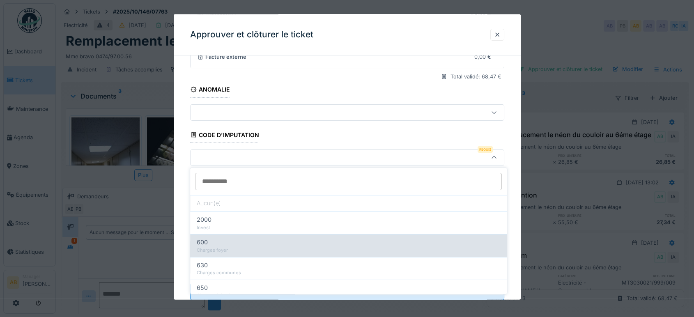
click at [258, 243] on div "600" at bounding box center [348, 242] width 303 height 9
type input "***"
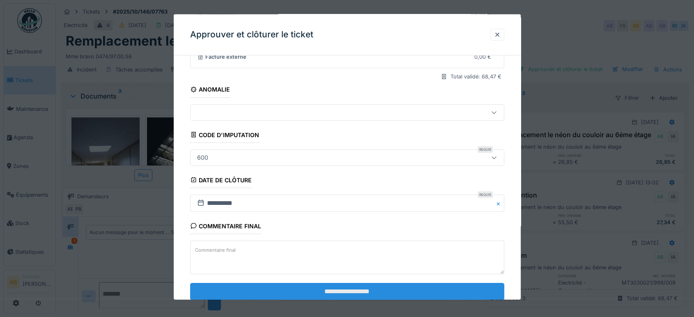
click at [346, 291] on input "**********" at bounding box center [347, 291] width 314 height 17
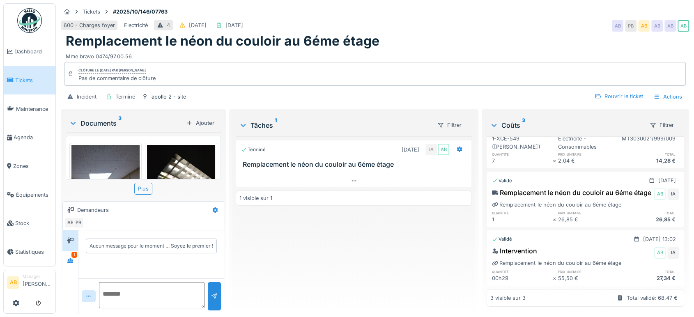
scroll to position [7, 0]
click at [26, 10] on img at bounding box center [29, 20] width 25 height 25
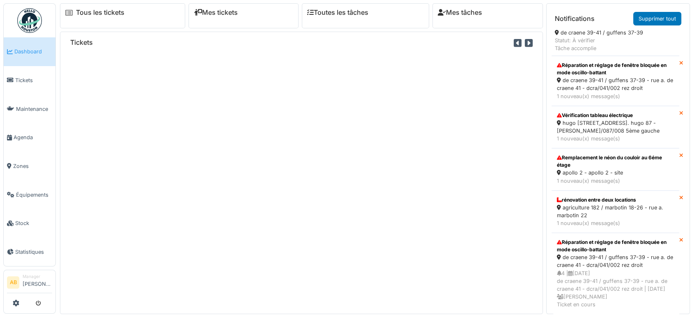
scroll to position [9, 0]
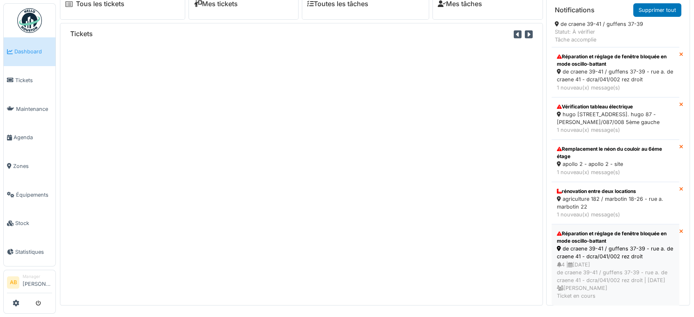
click at [617, 245] on div "de craene 39-41 / guffens 37-39 - rue a. de craene 41 - dcra/041/002 rez droit" at bounding box center [615, 253] width 117 height 16
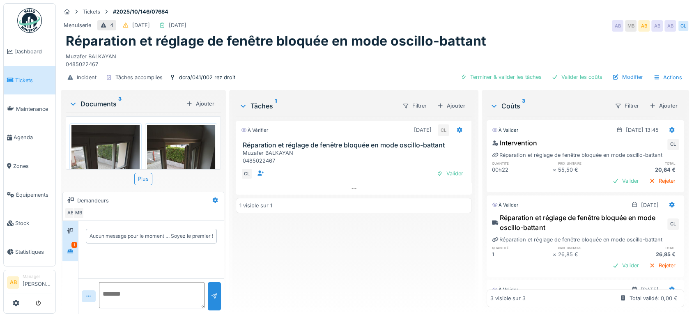
click at [75, 244] on div "1" at bounding box center [74, 245] width 6 height 6
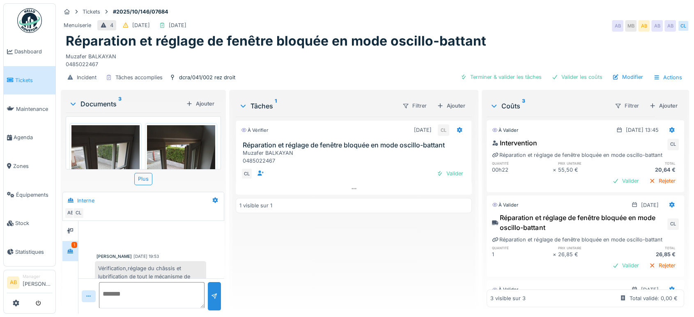
scroll to position [16, 0]
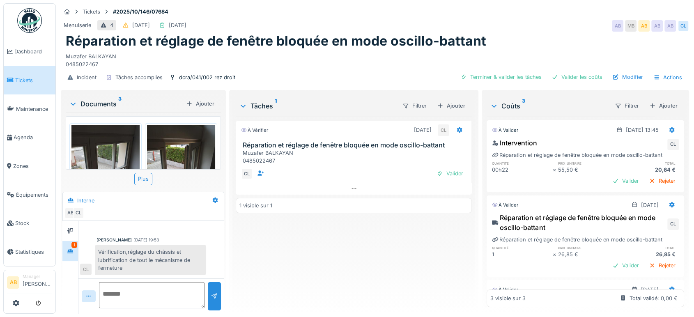
click at [103, 101] on div "Documents 3" at bounding box center [126, 104] width 114 height 10
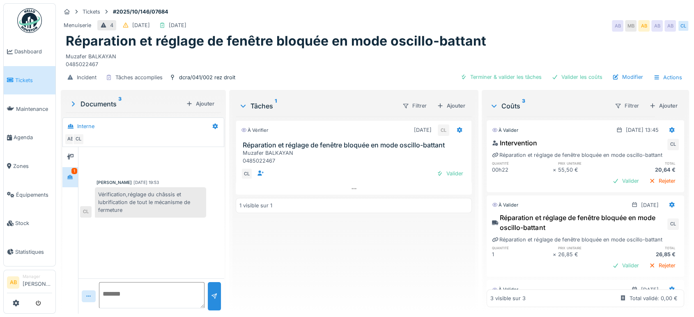
scroll to position [0, 0]
click at [609, 263] on div "Valider" at bounding box center [625, 265] width 33 height 11
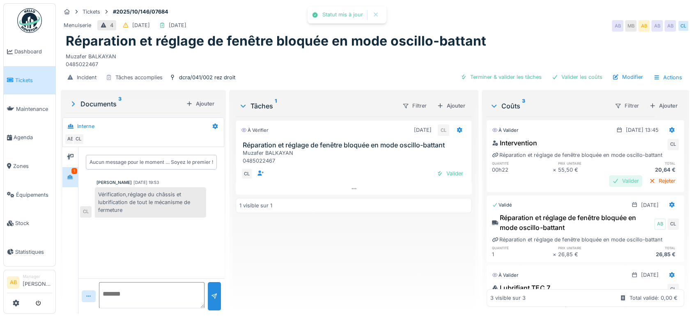
click at [609, 178] on div "Valider" at bounding box center [625, 180] width 33 height 11
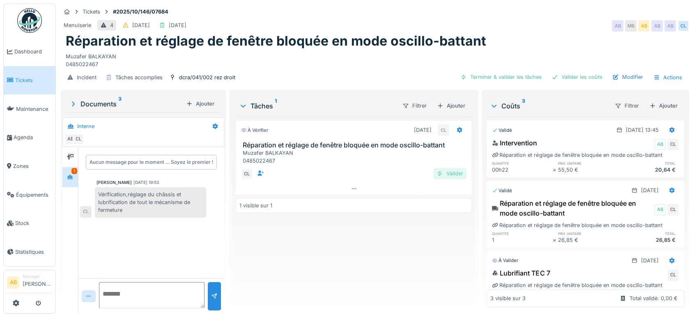
click at [440, 172] on div "Valider" at bounding box center [449, 173] width 33 height 11
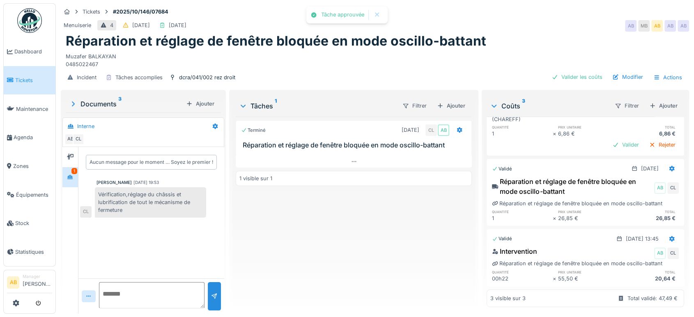
scroll to position [2, 0]
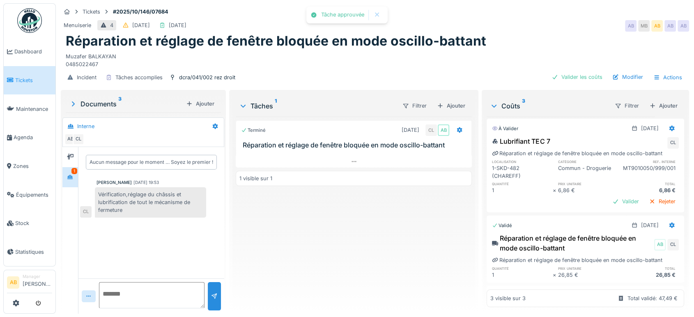
click at [95, 108] on div "Documents 3" at bounding box center [126, 104] width 114 height 10
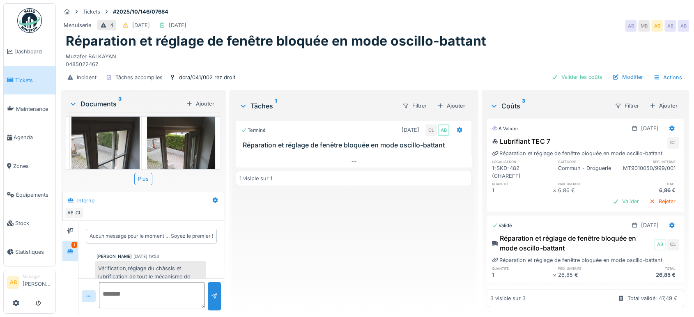
scroll to position [0, 0]
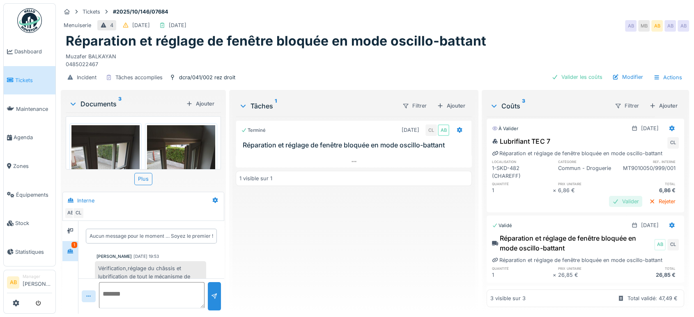
click at [609, 203] on div "Valider" at bounding box center [625, 201] width 33 height 11
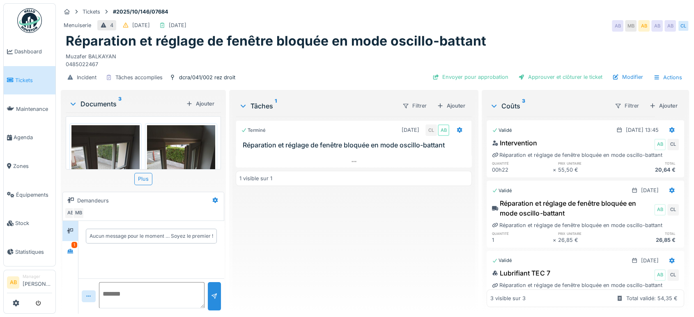
click at [569, 69] on div "Incident Tâches accomplies dcra/041/002 rez droit Envoyer pour approbation Appr…" at bounding box center [375, 77] width 628 height 18
click at [557, 78] on div "Approuver et clôturer le ticket" at bounding box center [560, 76] width 91 height 11
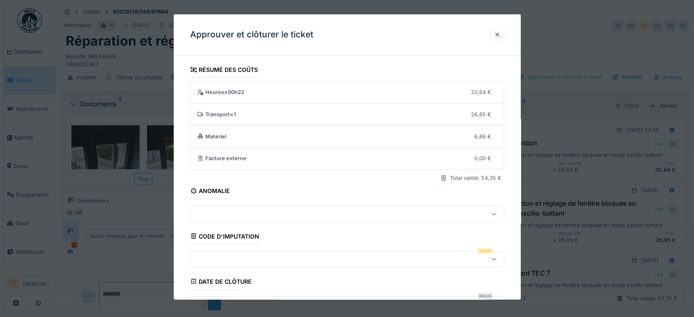
scroll to position [124, 0]
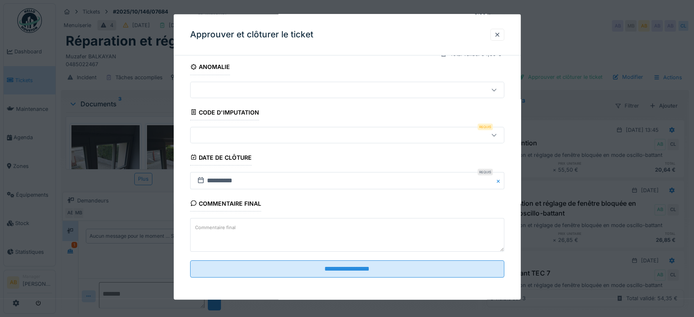
click at [281, 138] on div at bounding box center [328, 134] width 269 height 9
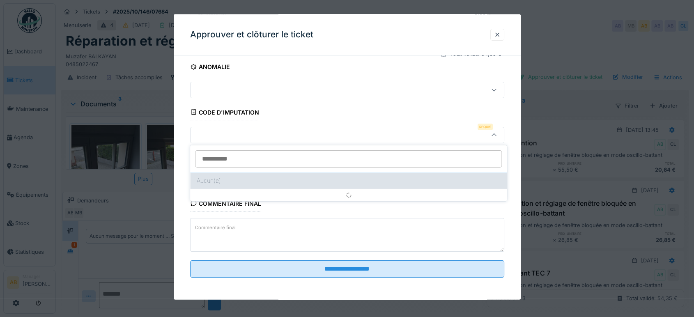
scroll to position [101, 0]
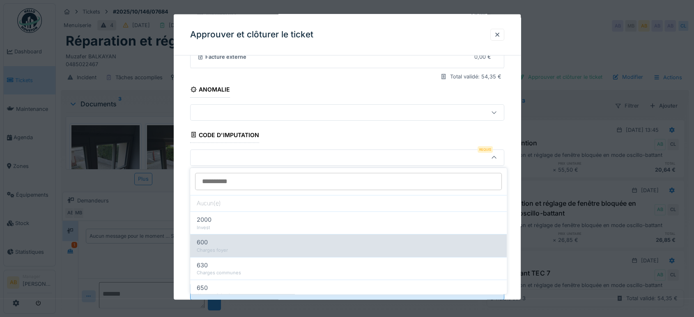
click at [259, 240] on div "600" at bounding box center [348, 242] width 303 height 9
type input "***"
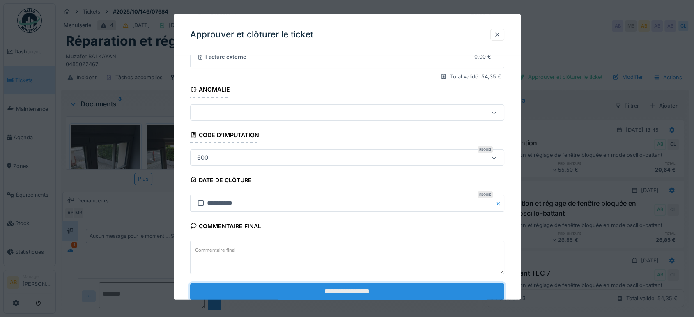
click at [331, 288] on input "**********" at bounding box center [347, 291] width 314 height 17
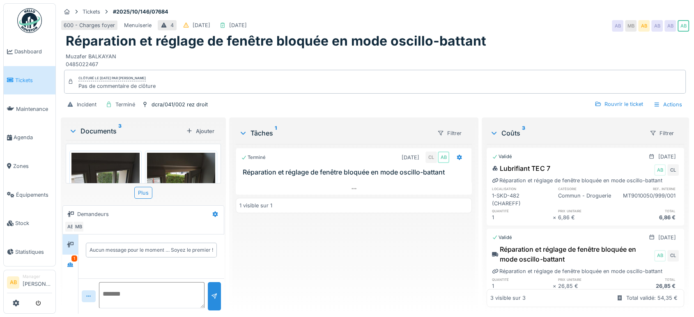
scroll to position [79, 0]
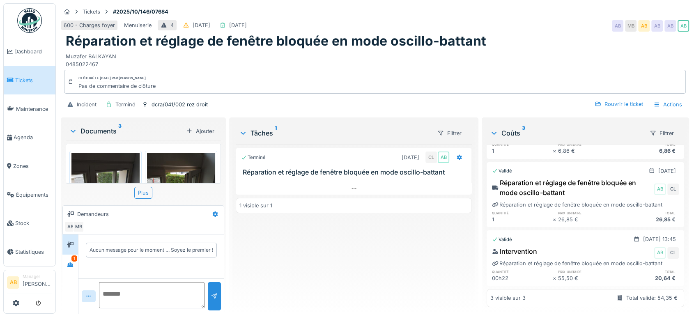
click at [16, 16] on link at bounding box center [29, 20] width 30 height 30
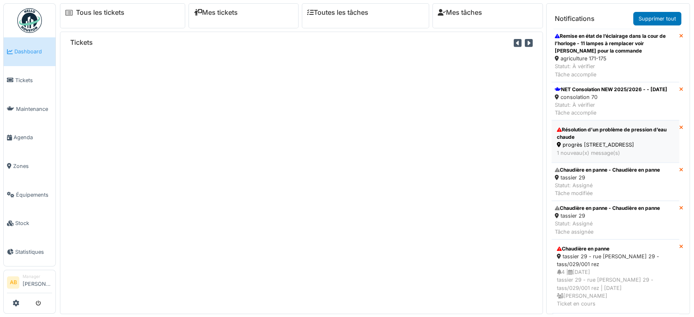
scroll to position [298, 0]
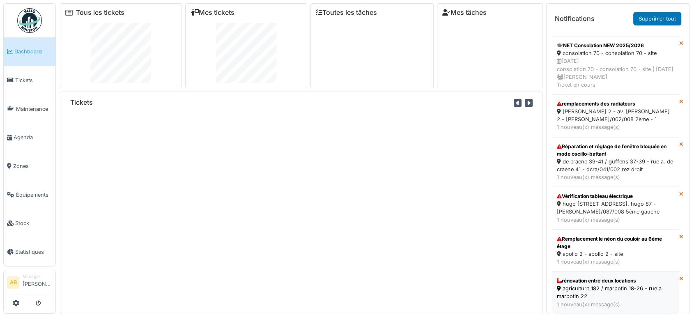
click at [600, 289] on div "agriculture 182 / marbotin 18-26 - rue a. marbotin 22" at bounding box center [615, 292] width 117 height 16
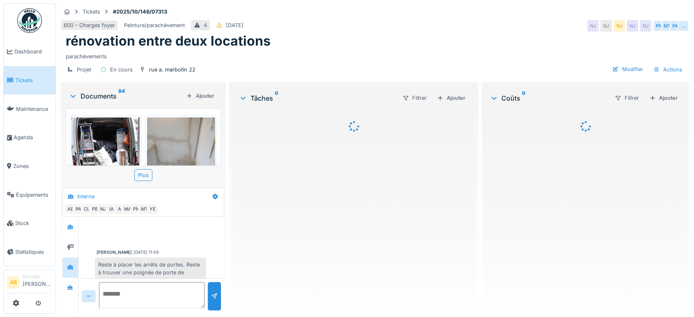
scroll to position [344, 0]
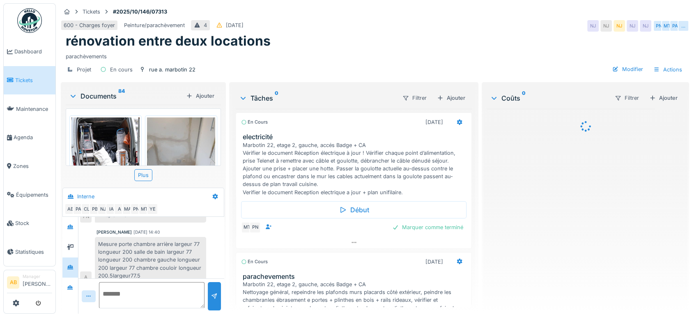
click at [102, 98] on div "Documents 84" at bounding box center [126, 96] width 114 height 10
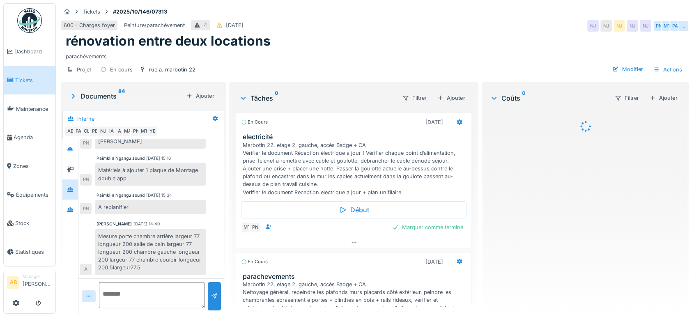
scroll to position [266, 0]
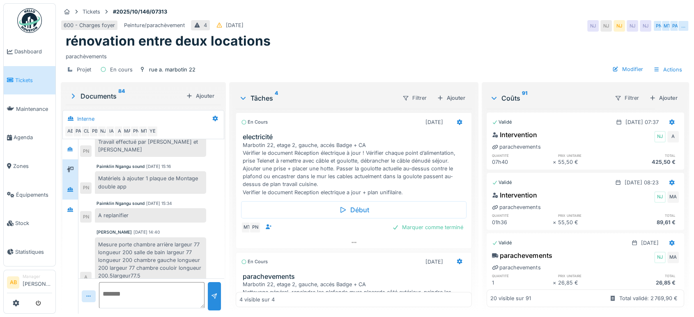
click at [63, 168] on div at bounding box center [70, 169] width 16 height 20
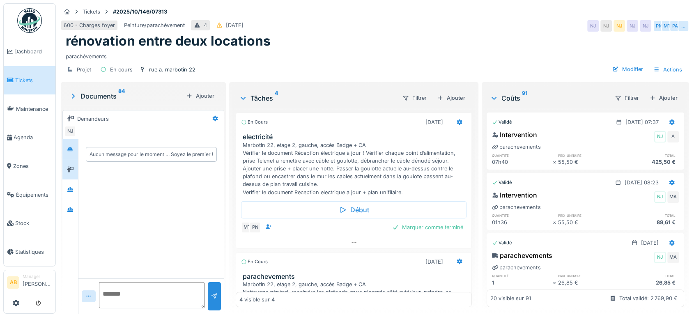
scroll to position [0, 0]
click at [64, 149] on div at bounding box center [70, 149] width 12 height 10
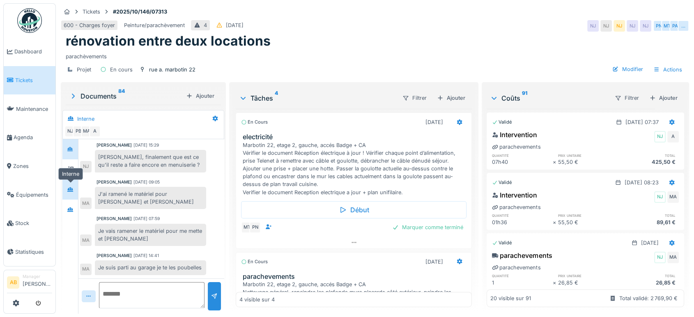
click at [66, 188] on div at bounding box center [70, 189] width 12 height 10
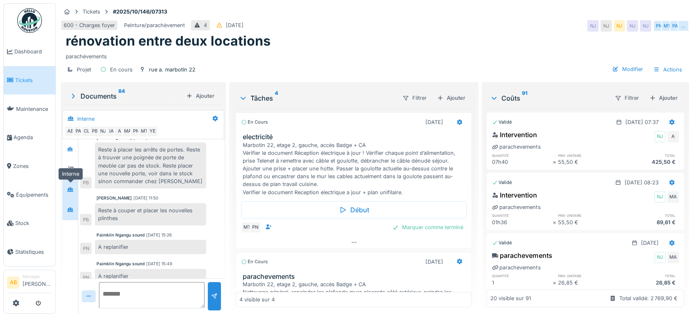
scroll to position [266, 0]
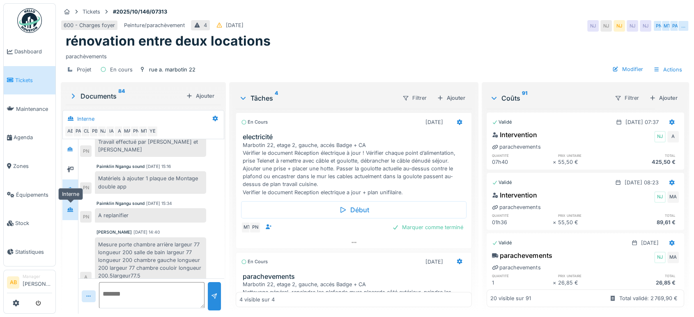
click at [68, 204] on div at bounding box center [70, 209] width 12 height 10
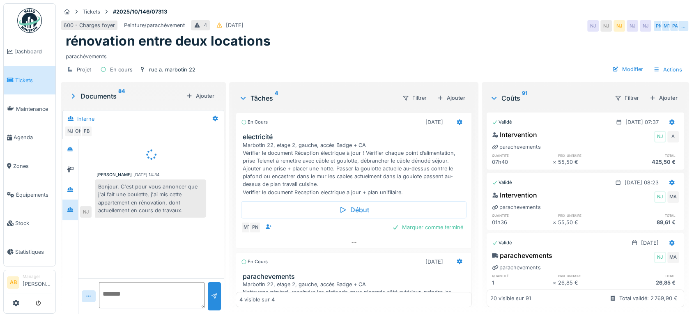
click at [36, 20] on img at bounding box center [29, 20] width 25 height 25
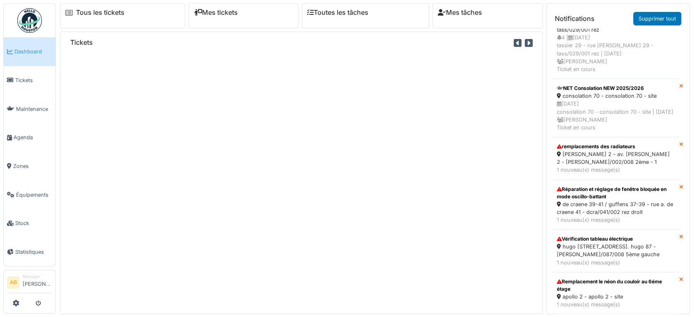
scroll to position [9, 0]
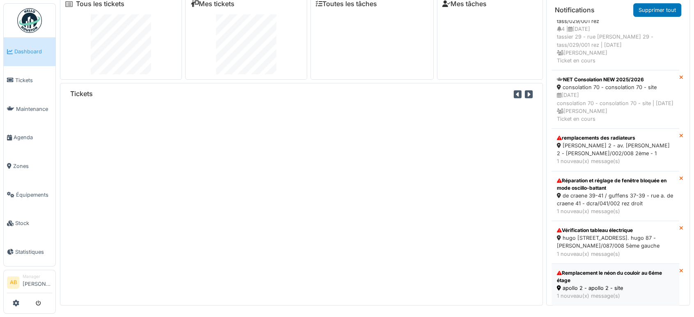
click at [606, 284] on div "apollo 2 - apollo 2 - site" at bounding box center [615, 288] width 117 height 8
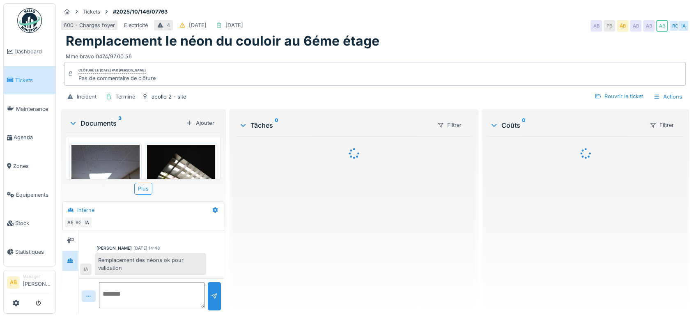
scroll to position [7, 0]
click at [102, 118] on div "Documents 3" at bounding box center [126, 123] width 114 height 10
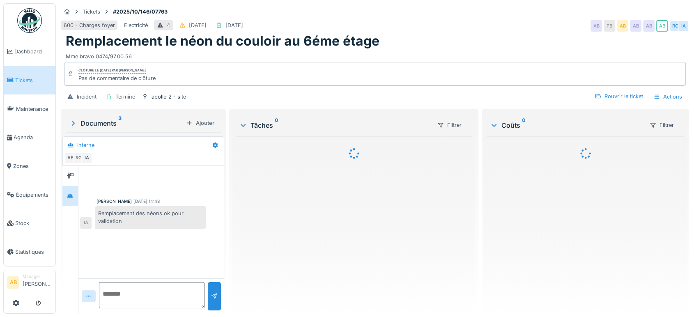
scroll to position [0, 0]
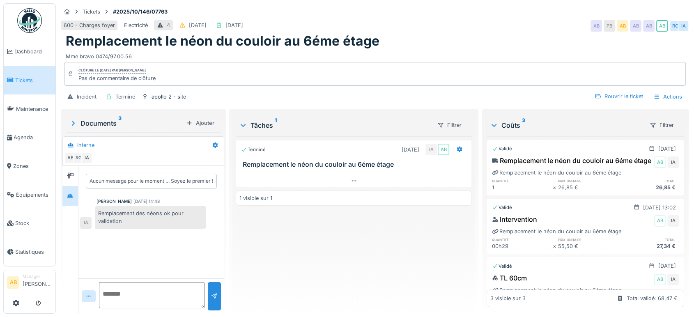
click at [43, 22] on link at bounding box center [29, 20] width 30 height 30
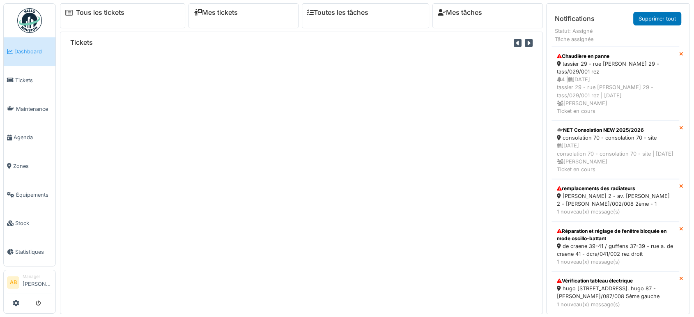
scroll to position [214, 0]
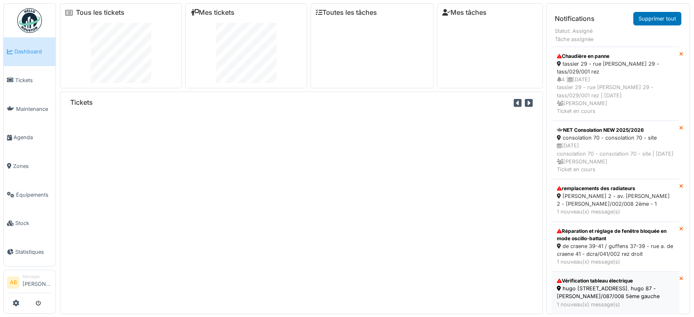
click at [639, 284] on div "hugo [STREET_ADDRESS]. hugo 87 - [PERSON_NAME]/087/008 5ème gauche" at bounding box center [615, 292] width 117 height 16
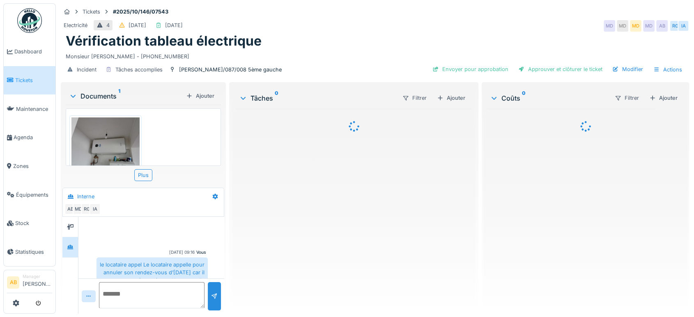
scroll to position [80, 0]
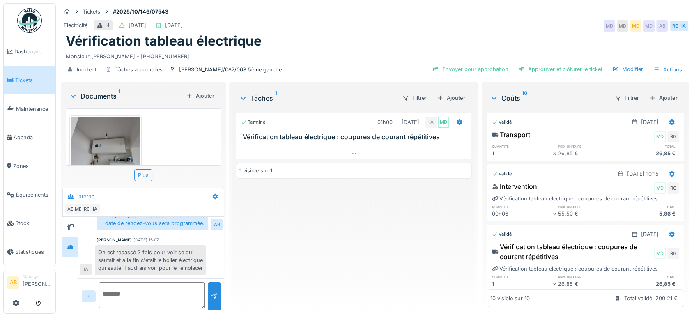
click at [102, 100] on div "Documents 1" at bounding box center [126, 96] width 114 height 10
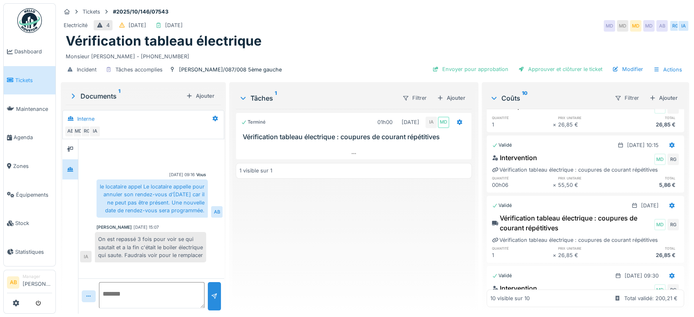
scroll to position [0, 0]
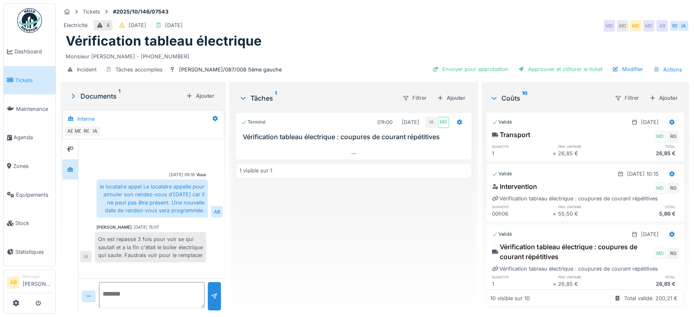
click at [14, 21] on ul "Dashboard Tickets Maintenance [GEOGRAPHIC_DATA] Zones Équipements Stock Statist…" at bounding box center [29, 134] width 53 height 263
click at [26, 19] on img at bounding box center [29, 20] width 25 height 25
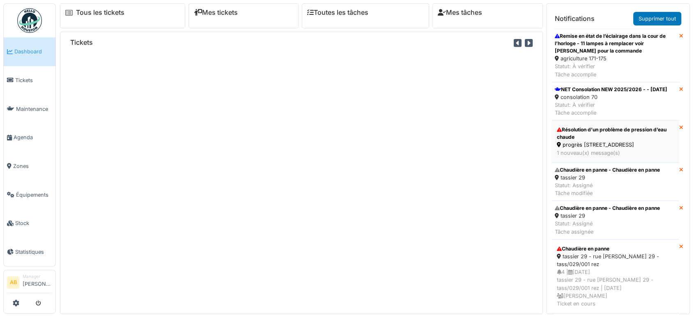
scroll to position [172, 0]
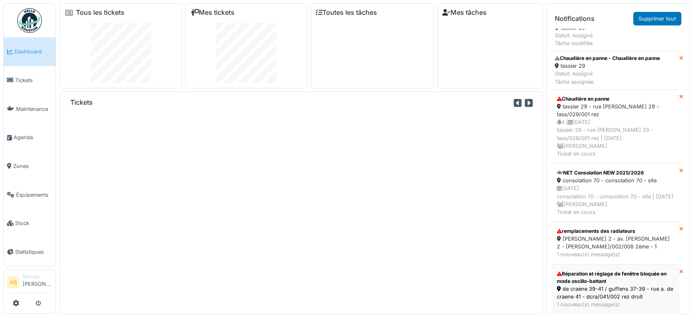
click at [635, 285] on div "de craene 39-41 / guffens 37-39 - rue a. de craene 41 - dcra/041/002 rez droit" at bounding box center [615, 293] width 117 height 16
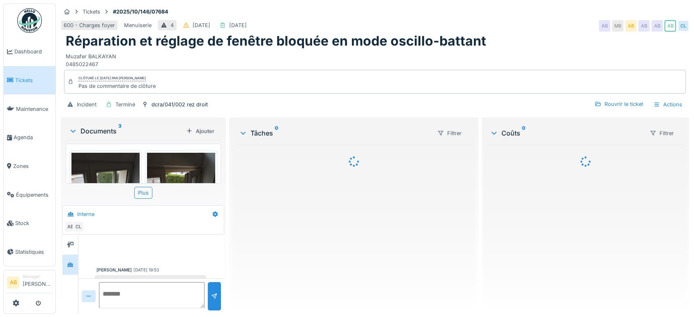
scroll to position [30, 0]
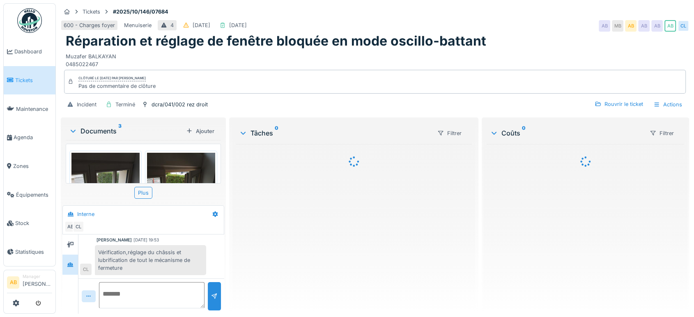
click at [106, 129] on div "Documents 3" at bounding box center [126, 131] width 114 height 10
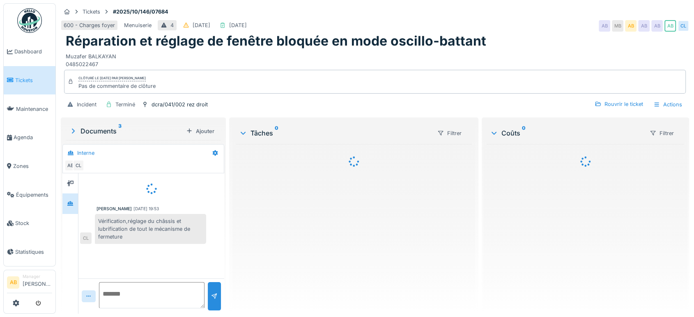
click at [20, 12] on img at bounding box center [29, 20] width 25 height 25
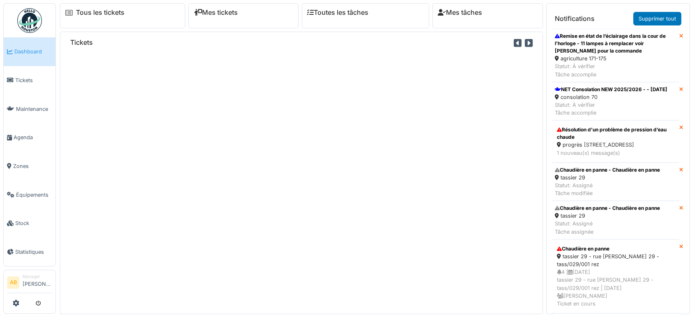
scroll to position [122, 0]
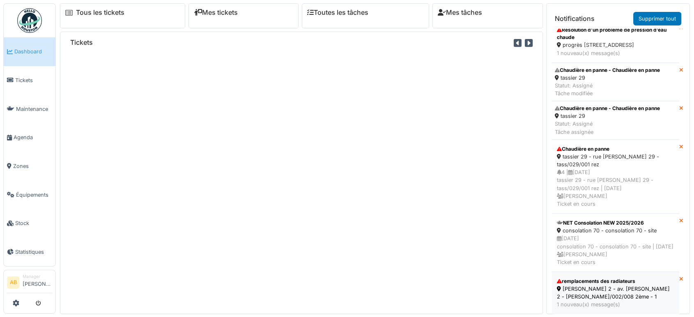
click at [606, 301] on div "1 nouveau(x) message(s)" at bounding box center [615, 305] width 117 height 8
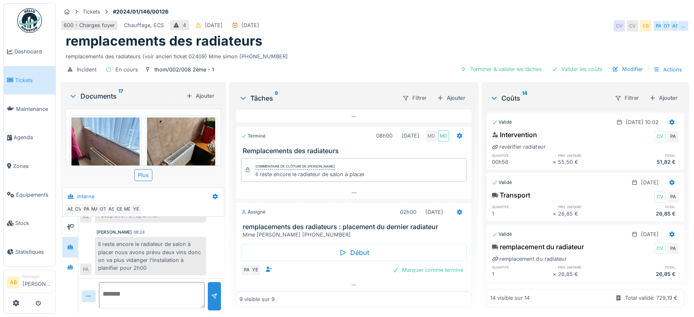
scroll to position [7, 0]
click at [319, 292] on div "9 visible sur 9" at bounding box center [354, 299] width 236 height 15
click at [39, 19] on img at bounding box center [29, 20] width 25 height 25
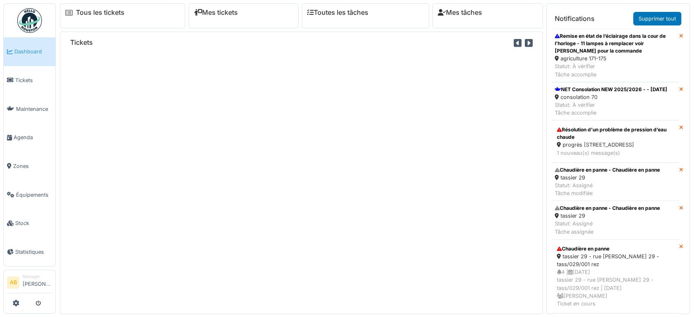
scroll to position [79, 0]
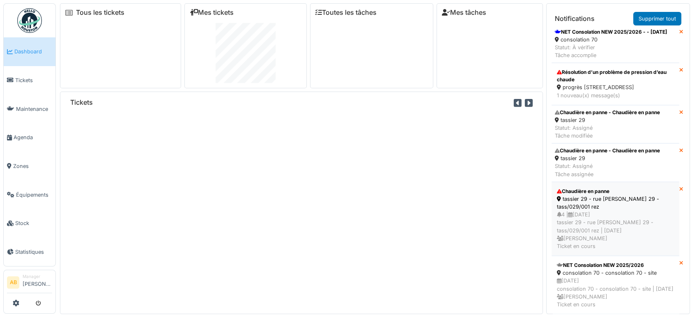
click at [594, 213] on div "4 | [DATE] tassier 29 - rue [PERSON_NAME] 29 - tass/029/001 rez | [DATE] [PERSO…" at bounding box center [615, 230] width 117 height 39
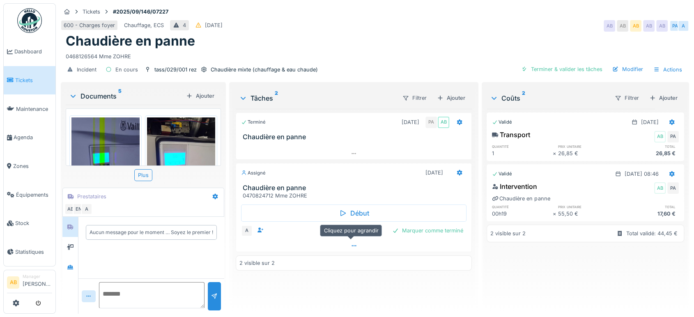
click at [367, 245] on div at bounding box center [353, 246] width 235 height 12
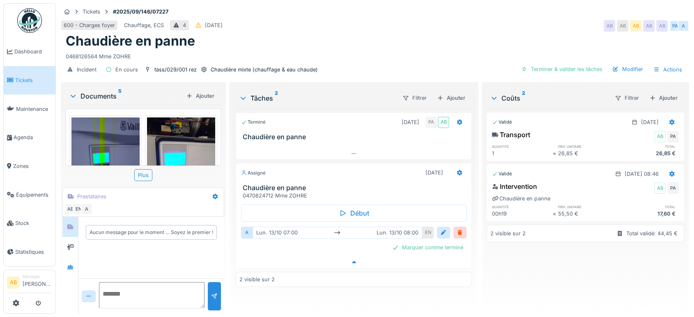
scroll to position [7, 0]
click at [97, 91] on div "Documents 5" at bounding box center [126, 96] width 114 height 10
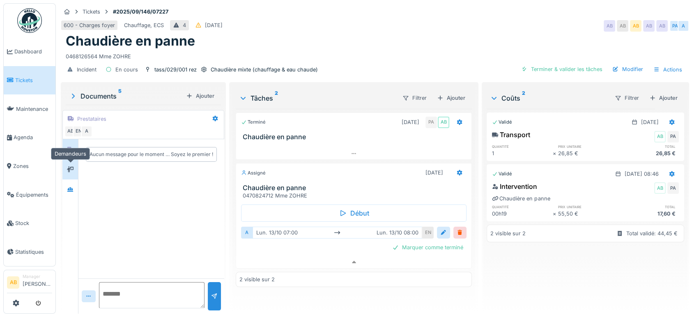
click at [70, 164] on div at bounding box center [70, 169] width 12 height 10
click at [69, 191] on div at bounding box center [70, 189] width 16 height 20
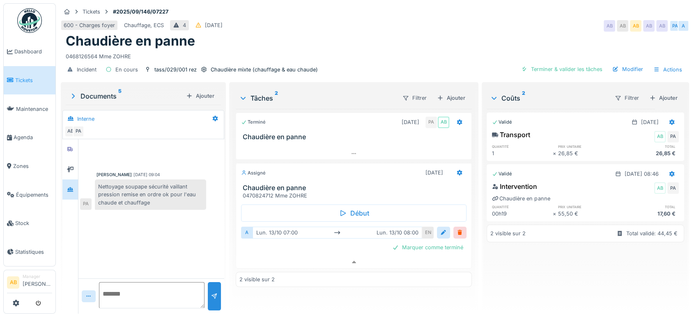
click at [67, 179] on div at bounding box center [70, 189] width 16 height 20
click at [66, 164] on div at bounding box center [70, 169] width 12 height 10
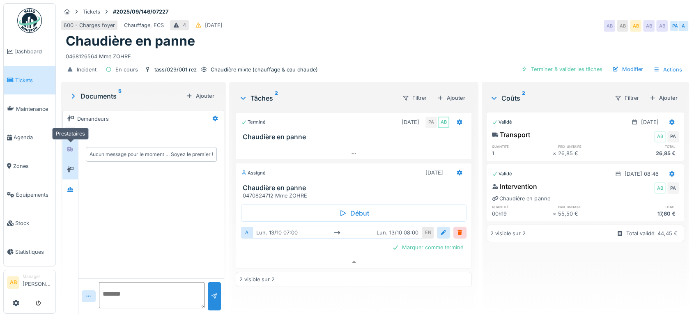
click at [65, 144] on div at bounding box center [70, 149] width 12 height 10
click at [69, 130] on div "Prestataires AB EN A" at bounding box center [143, 124] width 162 height 29
click at [69, 147] on div at bounding box center [70, 149] width 12 height 14
click at [67, 167] on icon at bounding box center [70, 169] width 7 height 5
click at [62, 199] on div "Aucun message pour le moment … Soyez le premier !" at bounding box center [143, 226] width 162 height 174
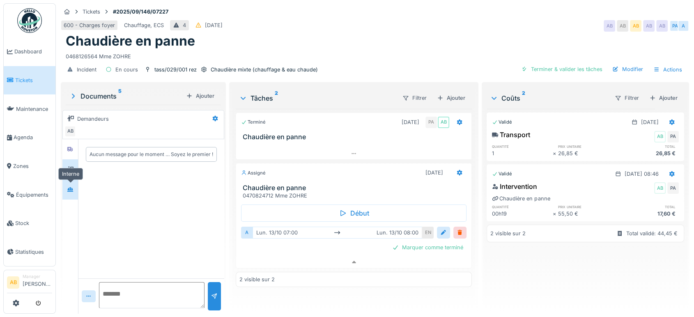
click at [66, 186] on div at bounding box center [70, 189] width 12 height 10
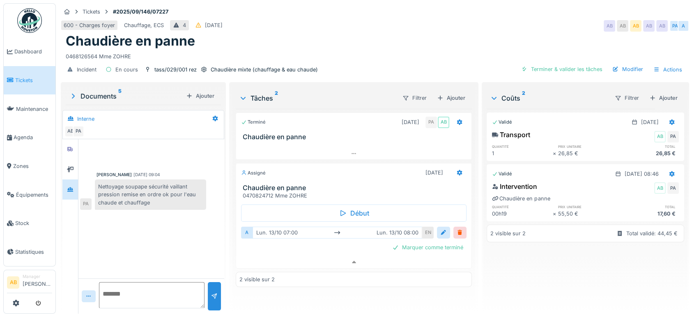
click at [102, 91] on div "Documents 5" at bounding box center [126, 96] width 114 height 10
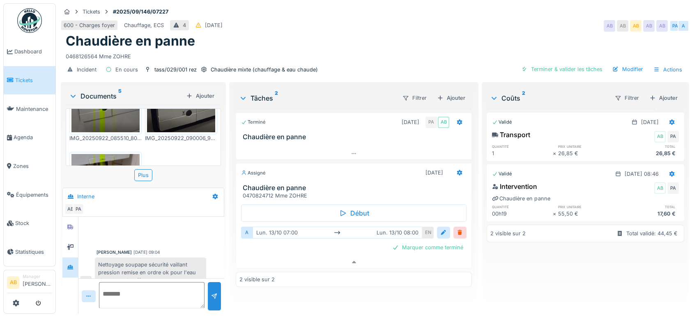
scroll to position [266, 0]
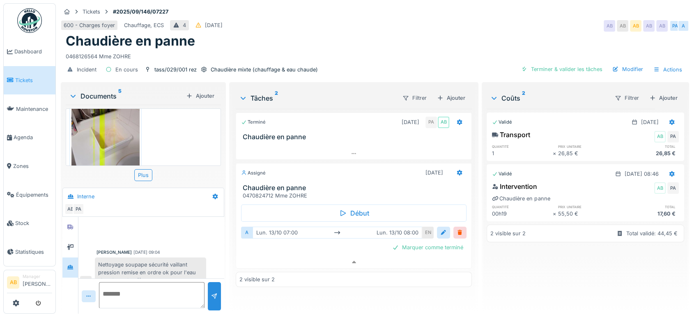
click at [36, 18] on img at bounding box center [29, 20] width 25 height 25
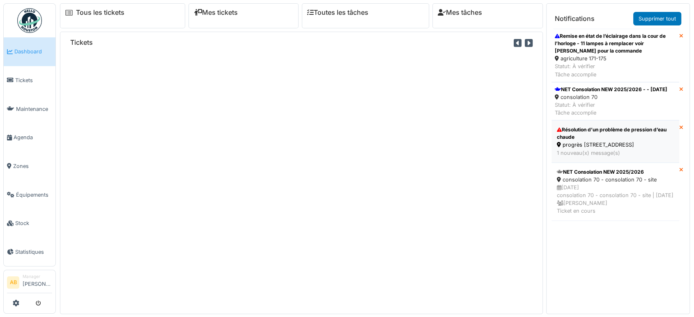
click at [611, 137] on div "Résolution d’un problème de pression d’eau chaude" at bounding box center [615, 133] width 117 height 15
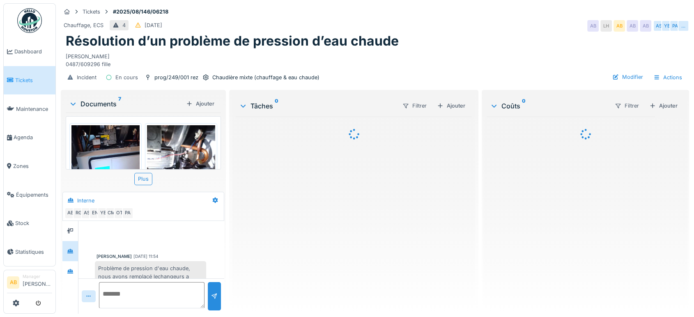
scroll to position [248, 0]
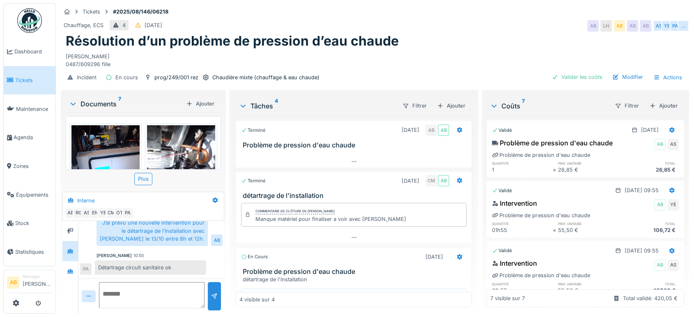
click at [104, 102] on div "Documents 7" at bounding box center [126, 104] width 114 height 10
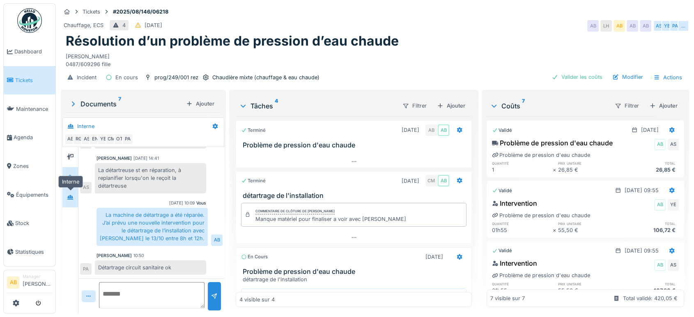
click at [72, 191] on div at bounding box center [70, 197] width 12 height 14
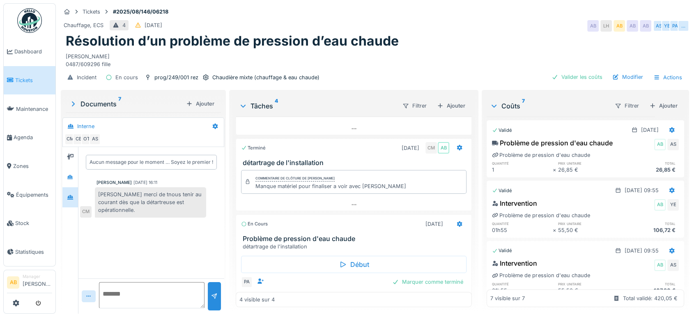
scroll to position [96, 0]
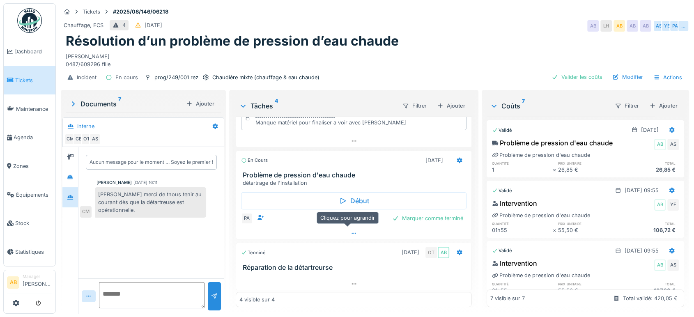
click at [342, 227] on div at bounding box center [353, 233] width 235 height 12
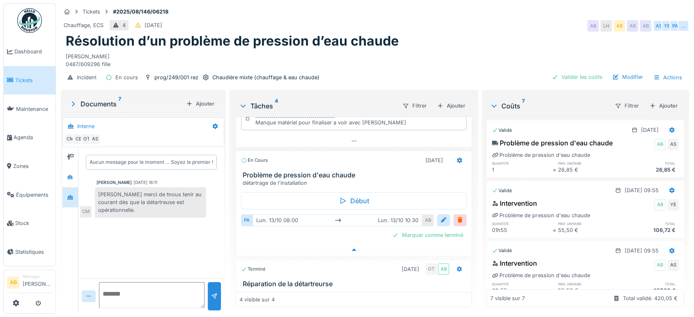
scroll to position [7, 0]
click at [71, 154] on icon at bounding box center [70, 157] width 7 height 6
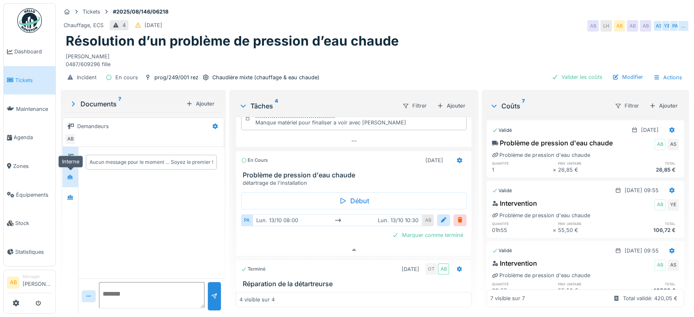
click at [66, 172] on div at bounding box center [70, 177] width 12 height 10
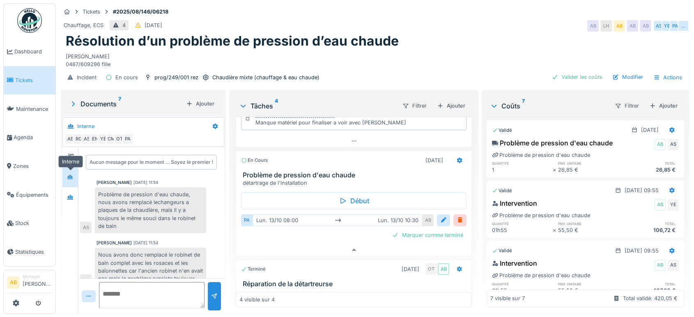
scroll to position [174, 0]
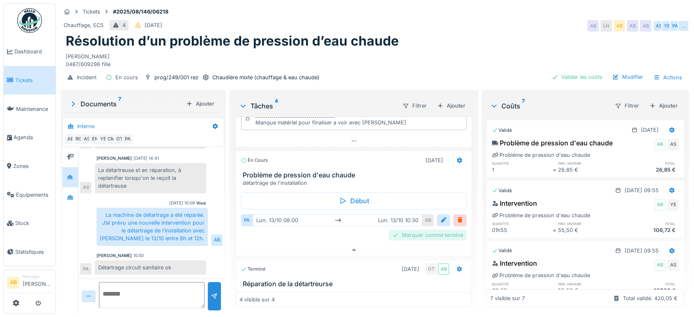
click at [415, 229] on div "Marquer comme terminé" at bounding box center [428, 234] width 78 height 11
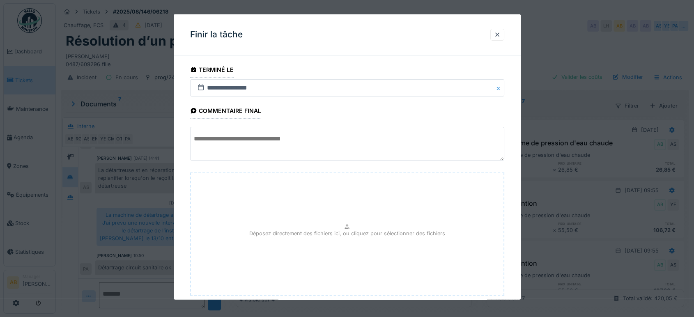
scroll to position [49, 0]
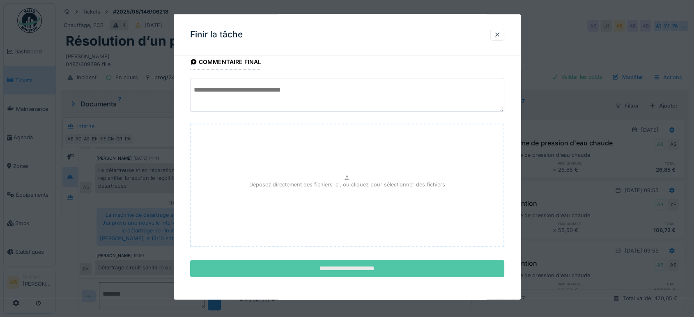
click at [399, 272] on input "**********" at bounding box center [347, 268] width 314 height 17
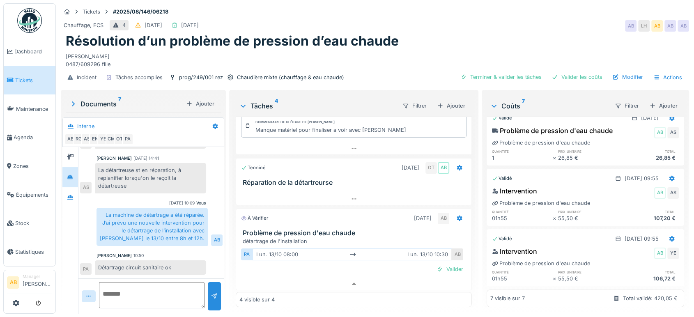
scroll to position [0, 0]
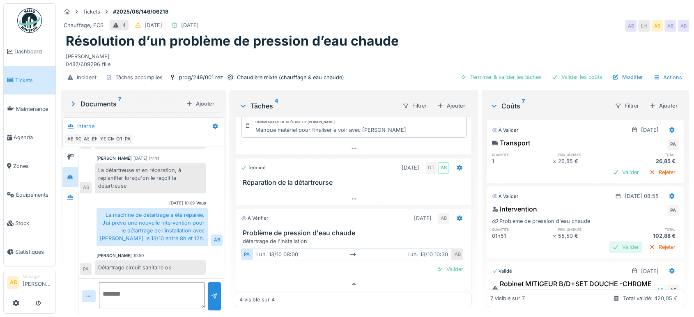
click at [612, 241] on div "Valider" at bounding box center [625, 246] width 33 height 11
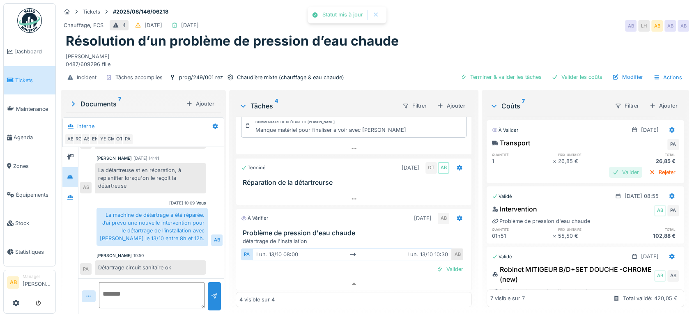
click at [611, 167] on div "Valider" at bounding box center [625, 172] width 33 height 11
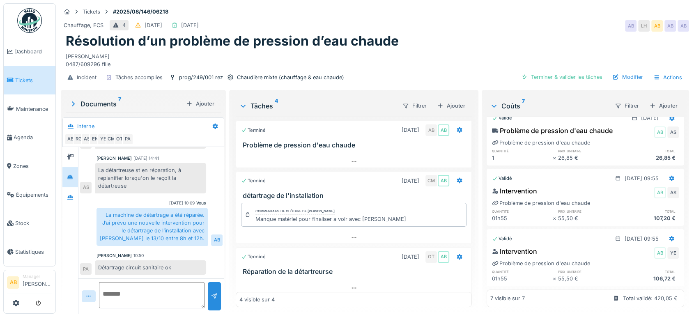
scroll to position [89, 0]
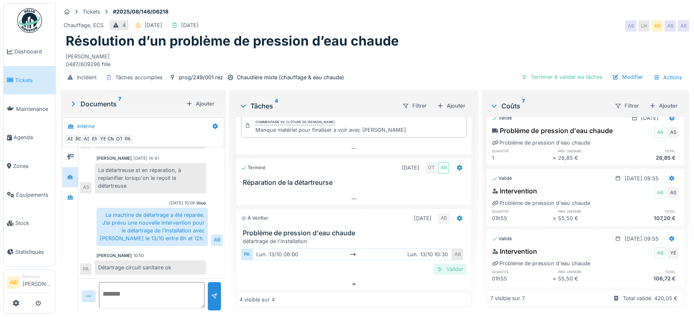
click at [441, 266] on div "Valider" at bounding box center [449, 269] width 33 height 11
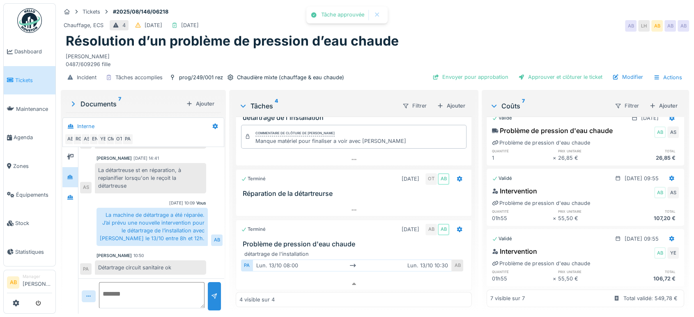
click at [96, 99] on div "Documents 7" at bounding box center [126, 104] width 114 height 10
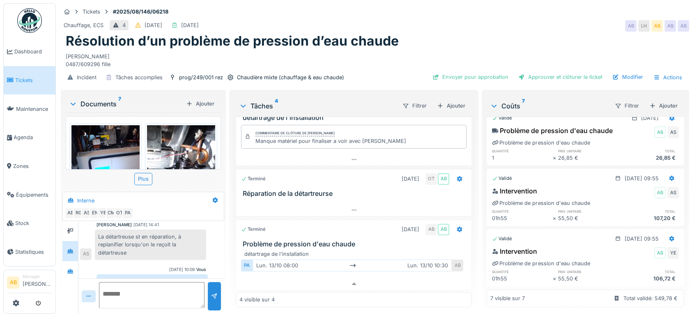
click at [83, 103] on div "Documents 7 Ajouter" at bounding box center [143, 104] width 155 height 18
click at [85, 99] on div "Documents 7" at bounding box center [126, 104] width 114 height 10
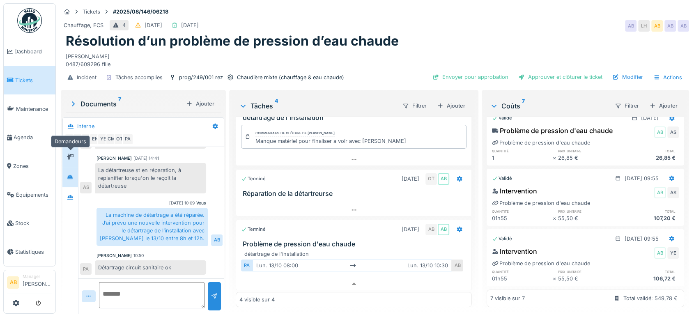
click at [69, 156] on div at bounding box center [70, 157] width 12 height 14
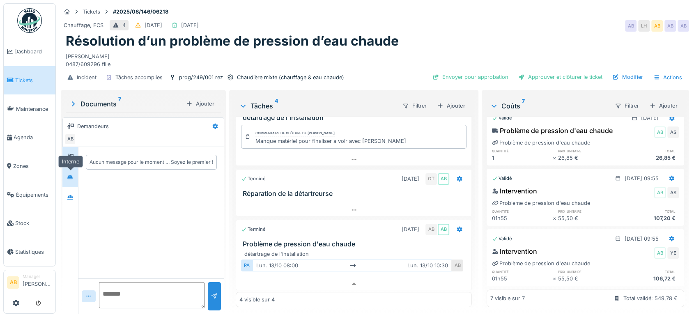
click at [69, 174] on div at bounding box center [70, 177] width 12 height 10
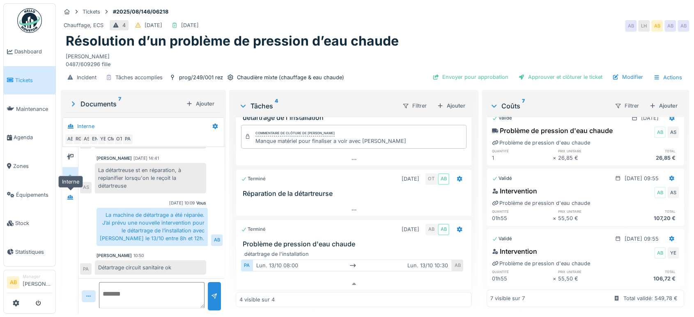
drag, startPoint x: 69, startPoint y: 183, endPoint x: 69, endPoint y: 174, distance: 9.5
click at [69, 190] on div at bounding box center [70, 197] width 12 height 14
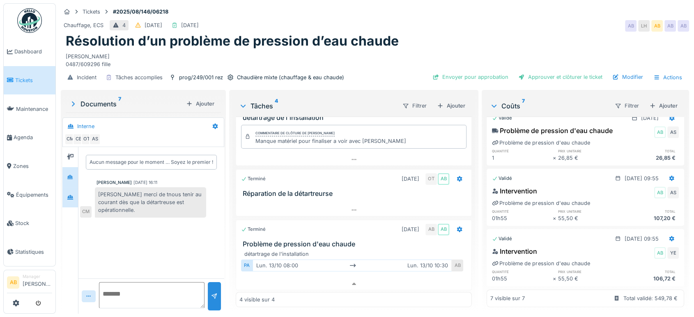
click at [68, 173] on div at bounding box center [70, 177] width 7 height 8
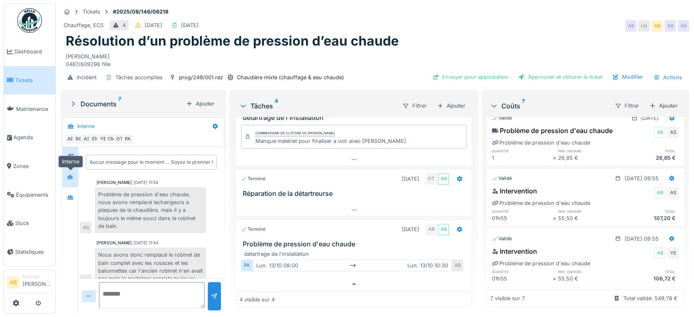
scroll to position [174, 0]
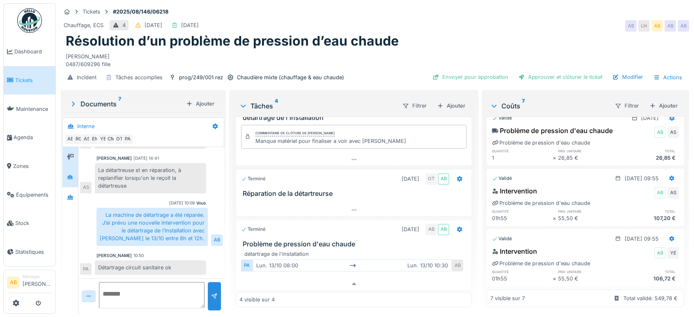
click at [67, 158] on div at bounding box center [70, 157] width 16 height 20
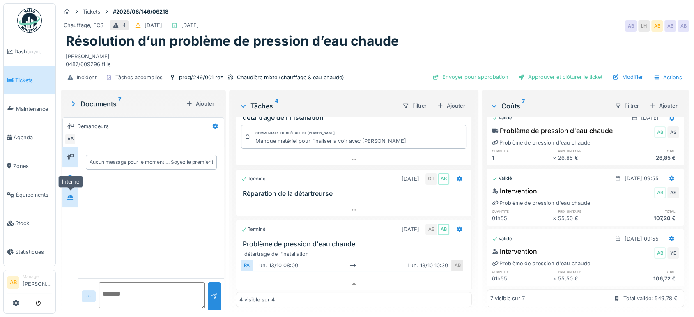
click at [71, 192] on div at bounding box center [70, 197] width 12 height 10
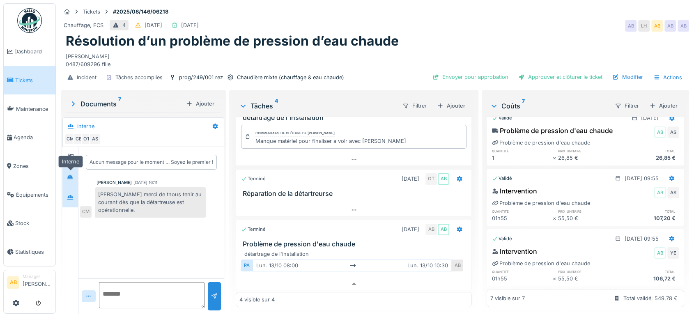
click at [67, 174] on icon at bounding box center [70, 176] width 7 height 5
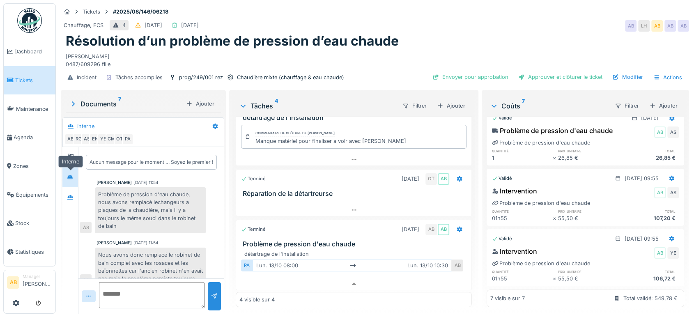
scroll to position [174, 0]
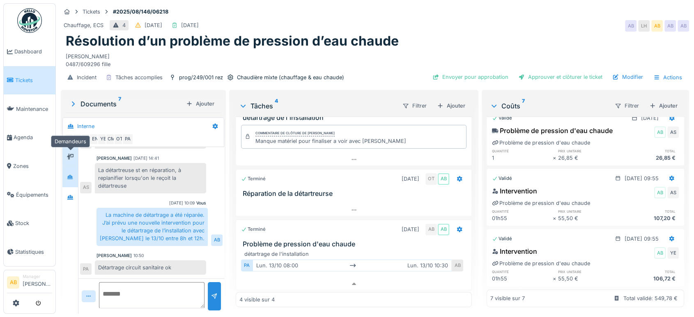
click at [68, 154] on icon at bounding box center [70, 156] width 7 height 5
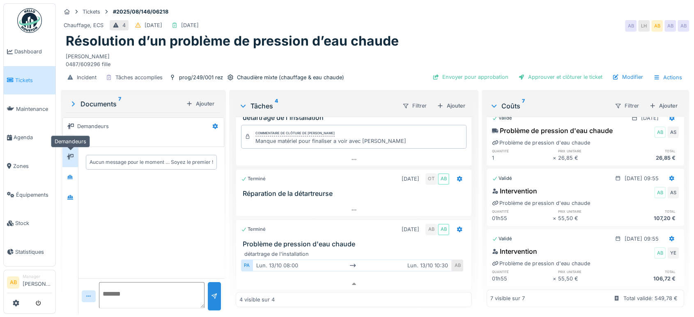
scroll to position [0, 0]
click at [73, 174] on icon at bounding box center [70, 176] width 6 height 5
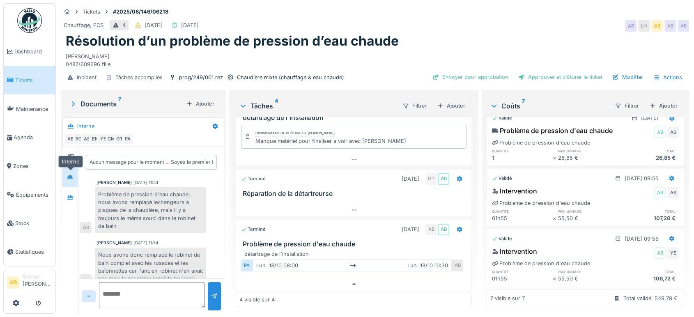
scroll to position [174, 0]
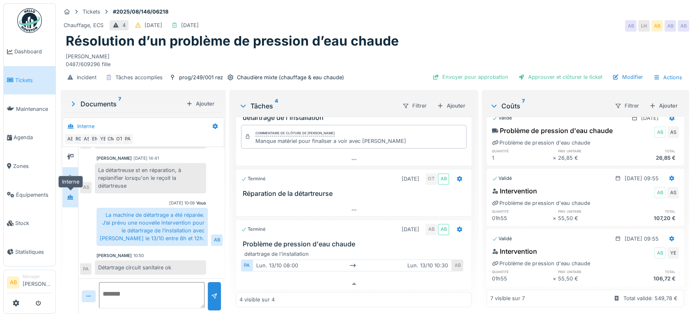
click at [69, 195] on icon at bounding box center [70, 197] width 6 height 5
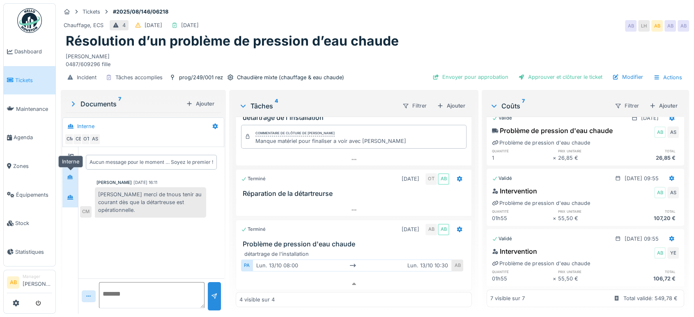
click at [68, 173] on div at bounding box center [70, 177] width 7 height 8
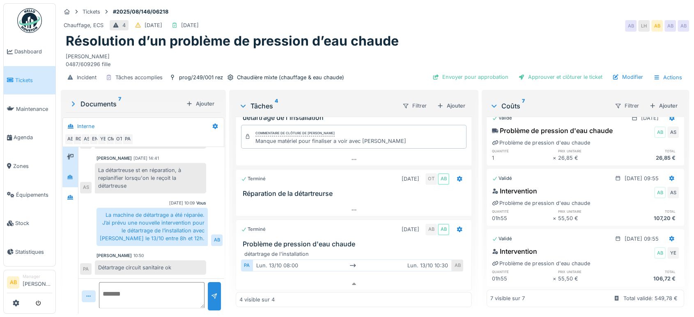
click at [68, 157] on div at bounding box center [70, 157] width 16 height 20
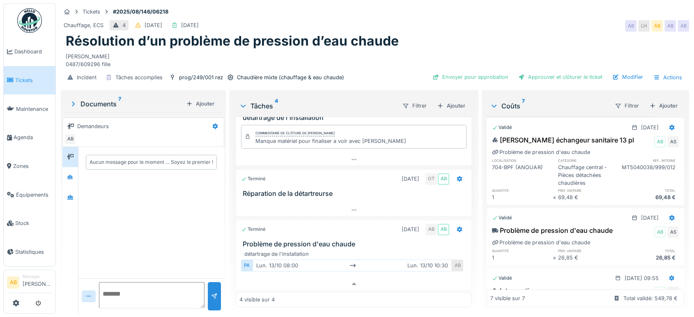
scroll to position [0, 0]
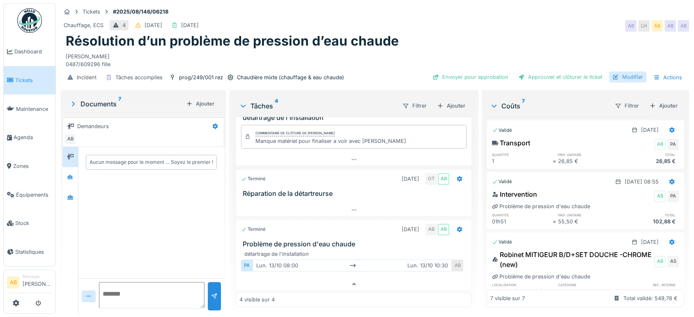
click at [615, 71] on div "Modifier" at bounding box center [627, 76] width 37 height 11
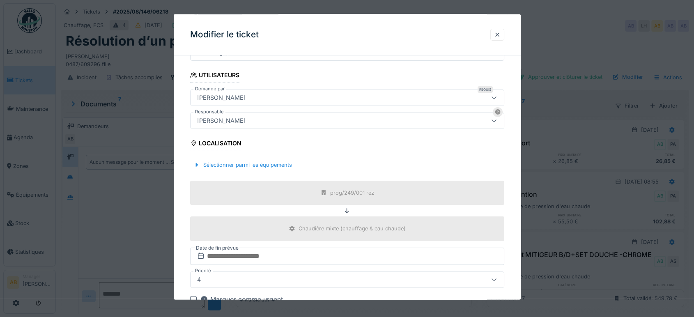
click at [243, 126] on div "[PERSON_NAME]" at bounding box center [347, 120] width 314 height 16
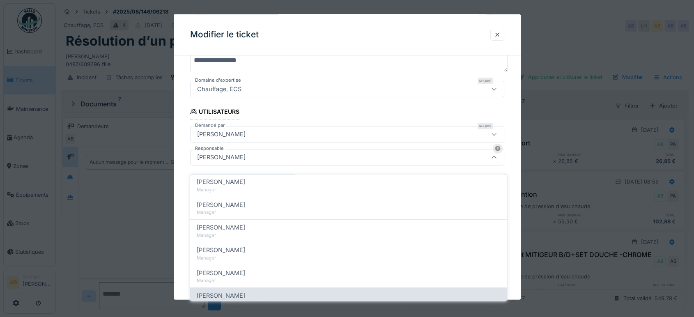
click at [249, 291] on div "Christian Bassette" at bounding box center [348, 295] width 303 height 9
type input "****"
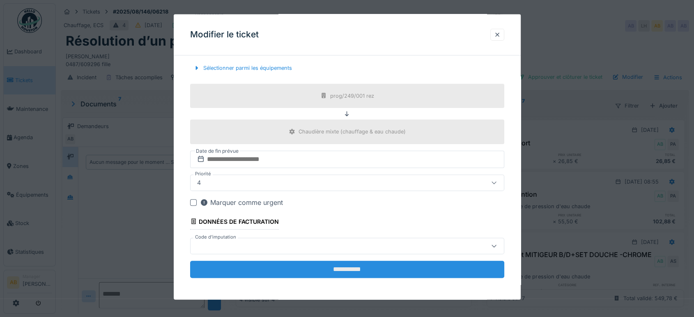
click at [397, 272] on input "**********" at bounding box center [347, 269] width 314 height 17
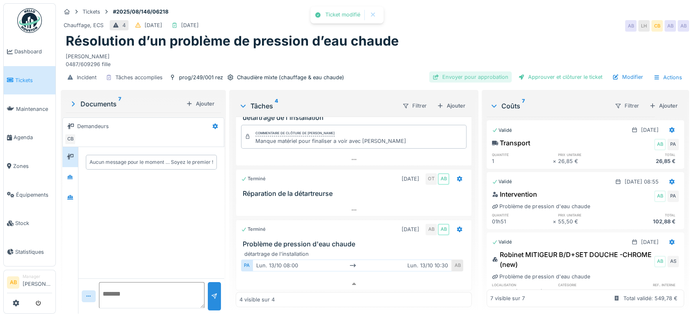
click at [466, 71] on div "Envoyer pour approbation" at bounding box center [470, 76] width 83 height 11
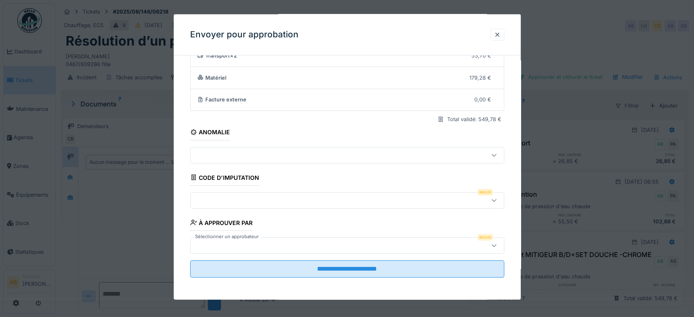
click at [305, 203] on div at bounding box center [328, 199] width 269 height 9
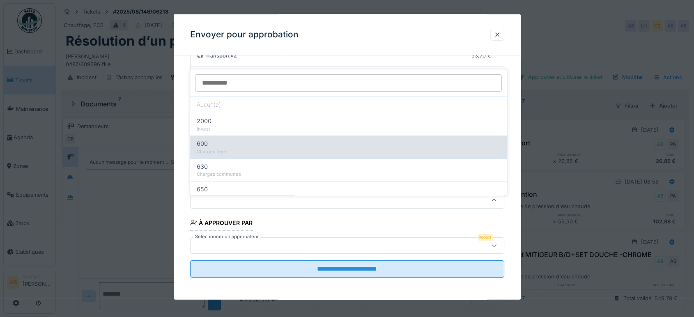
click at [256, 149] on div "600 Charges foyer" at bounding box center [348, 146] width 317 height 23
type input "***"
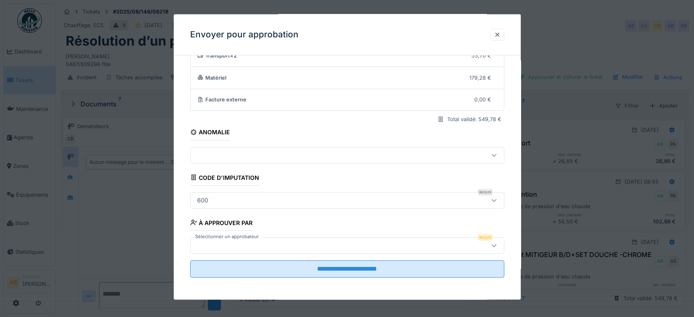
click at [283, 239] on div at bounding box center [347, 245] width 314 height 16
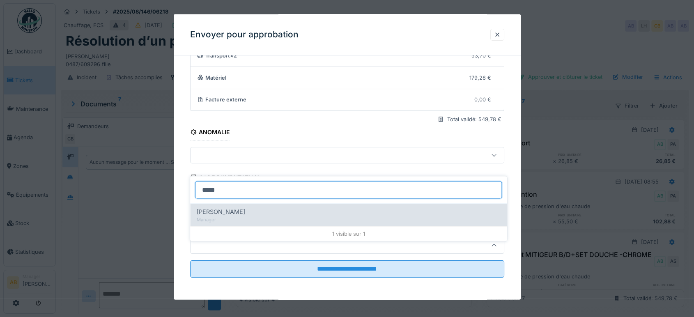
type input "*****"
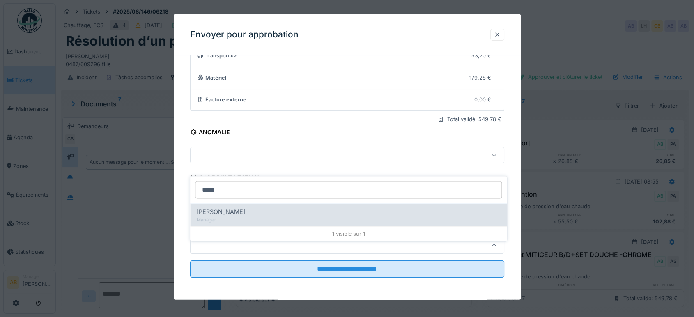
click at [246, 216] on div "Manager" at bounding box center [348, 219] width 303 height 7
type input "****"
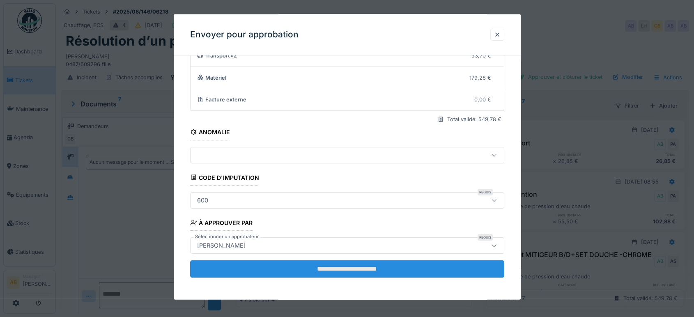
click at [301, 264] on input "**********" at bounding box center [347, 268] width 314 height 17
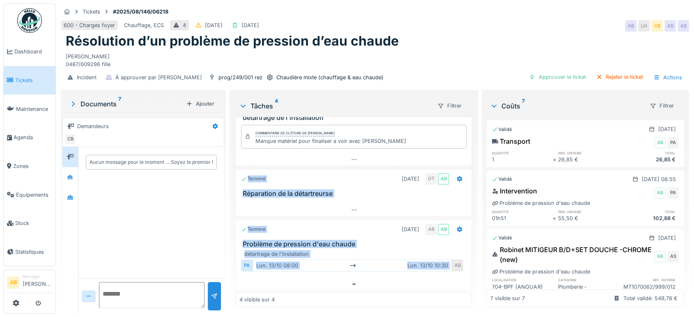
drag, startPoint x: 460, startPoint y: 256, endPoint x: 461, endPoint y: 149, distance: 107.6
click at [461, 149] on div "Terminé 08/08/2025 AB AB Problème de pression d'eau chaude Terminé 10/09/2025 C…" at bounding box center [354, 212] width 236 height 190
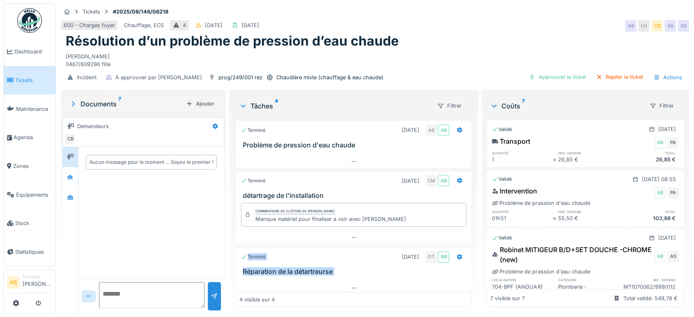
click at [22, 14] on img at bounding box center [29, 20] width 25 height 25
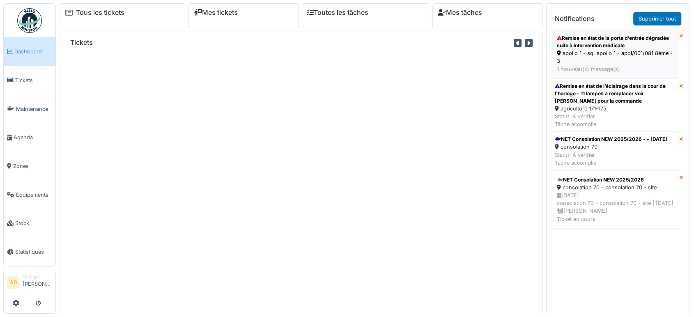
click at [567, 62] on div "apollo 1 - sq. apollo 1 - apol/001/081 8ème - 3" at bounding box center [615, 57] width 117 height 16
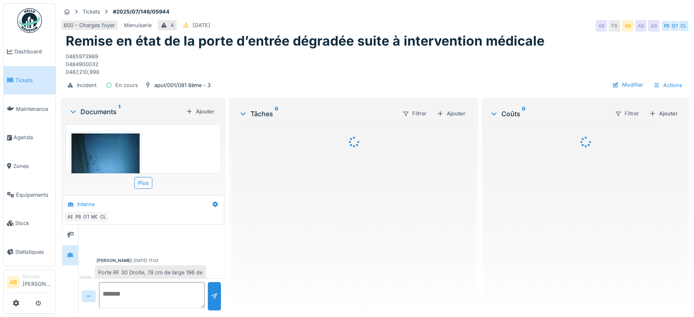
scroll to position [170, 0]
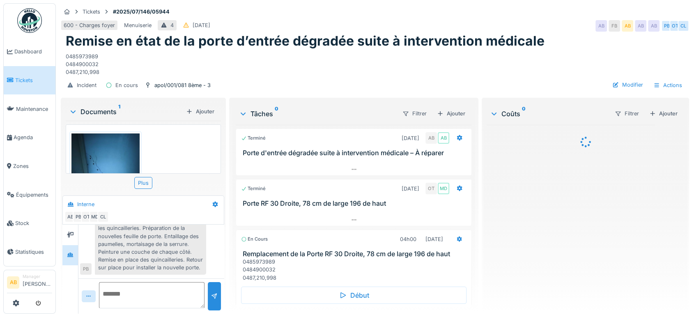
click at [100, 114] on div "Documents 1" at bounding box center [126, 112] width 114 height 10
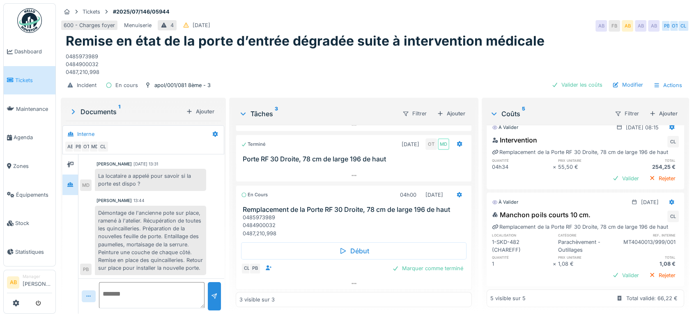
scroll to position [250, 0]
click at [365, 278] on div at bounding box center [353, 284] width 235 height 12
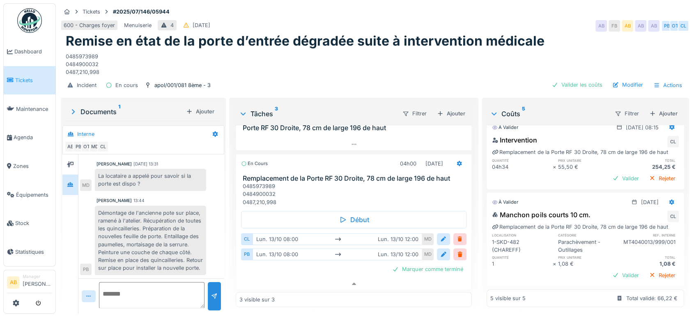
click at [23, 16] on img at bounding box center [29, 20] width 25 height 25
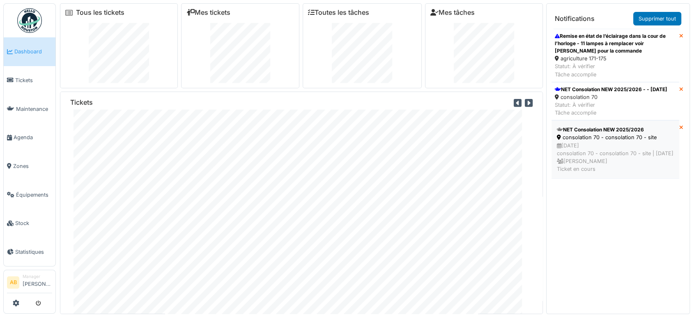
click at [592, 162] on div "[DATE] consolation 70 - consolation 70 - site | [DATE] [PERSON_NAME] Ticket en …" at bounding box center [615, 158] width 117 height 32
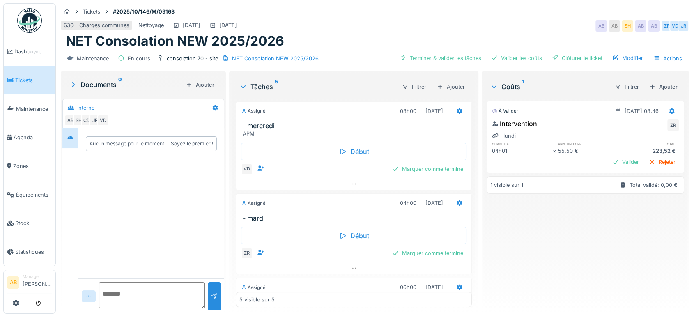
click at [26, 22] on img at bounding box center [29, 20] width 25 height 25
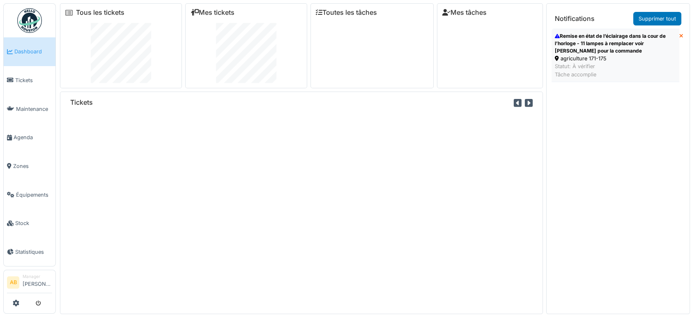
click at [602, 55] on div "agriculture 171-175" at bounding box center [615, 59] width 121 height 8
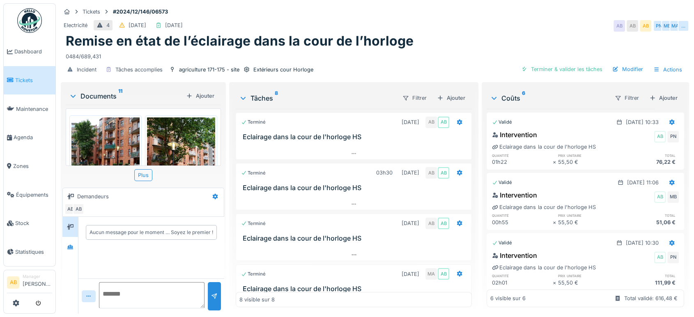
click at [95, 93] on div "Documents 11" at bounding box center [126, 96] width 114 height 10
